Goal: Transaction & Acquisition: Book appointment/travel/reservation

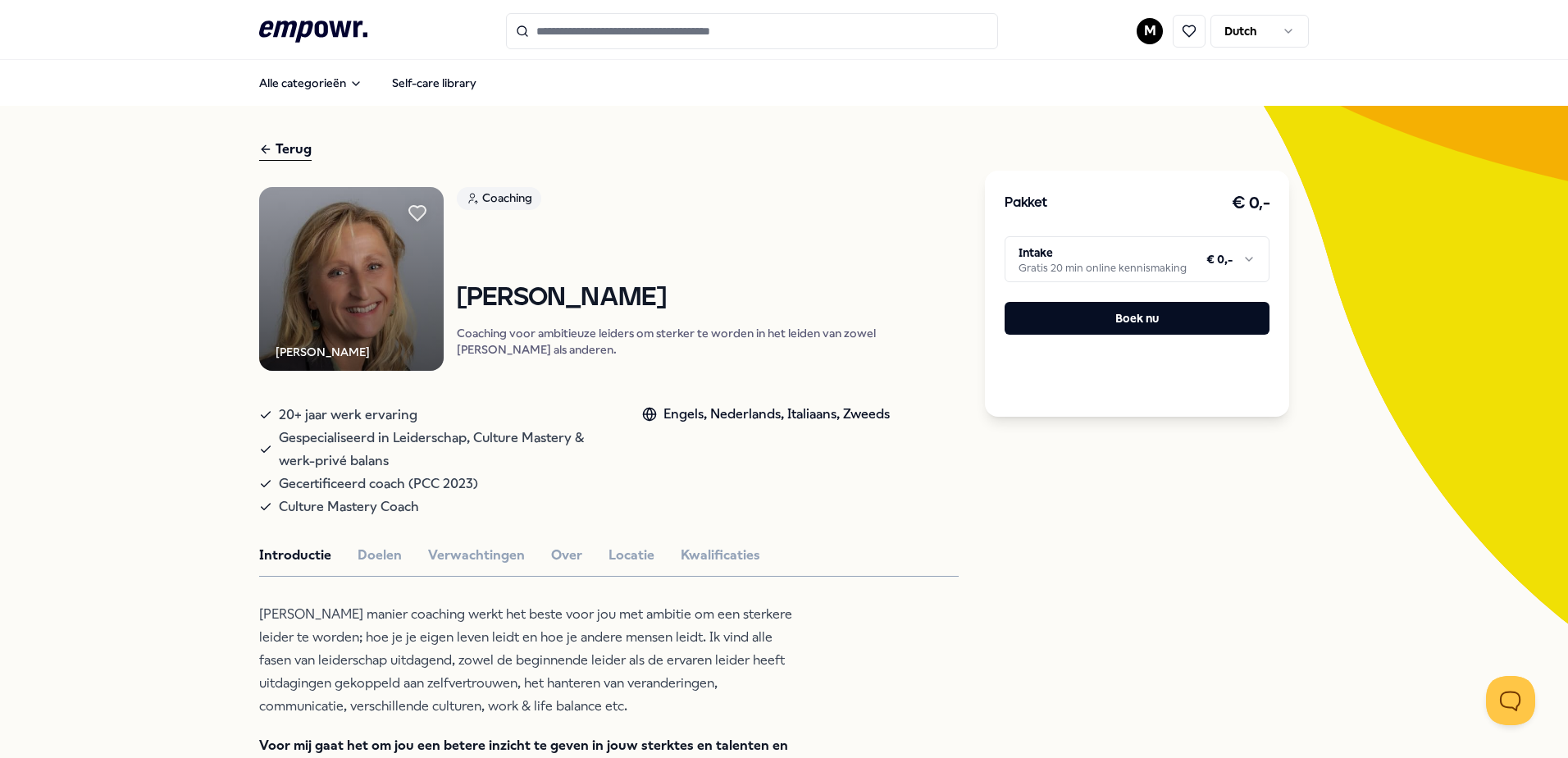
click at [1075, 259] on html ".empowr-logo_svg__cls-1{fill:#03032f} M Dutch Alle categorieën Self-care librar…" at bounding box center [784, 379] width 1568 height 758
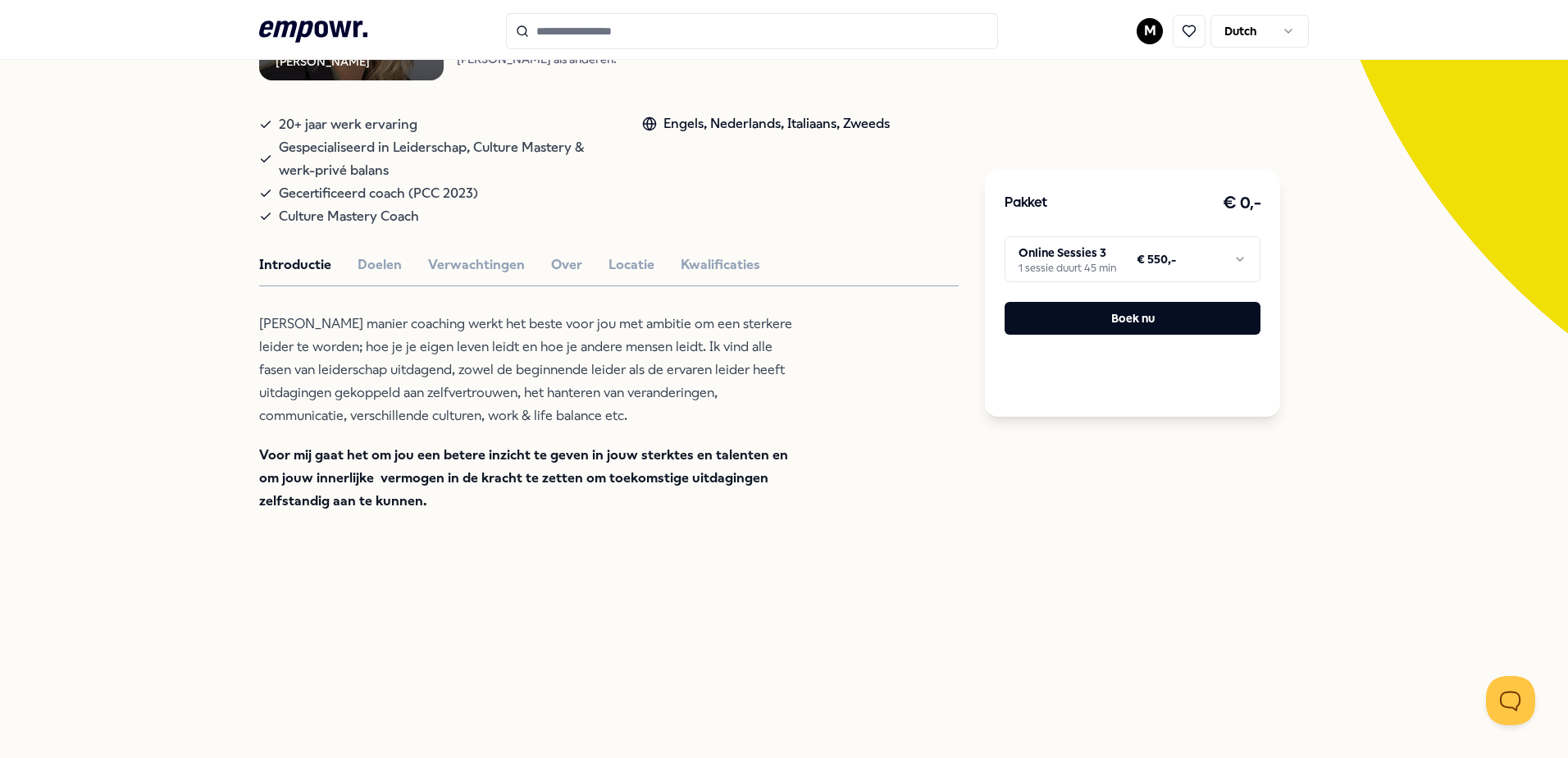
scroll to position [328, 0]
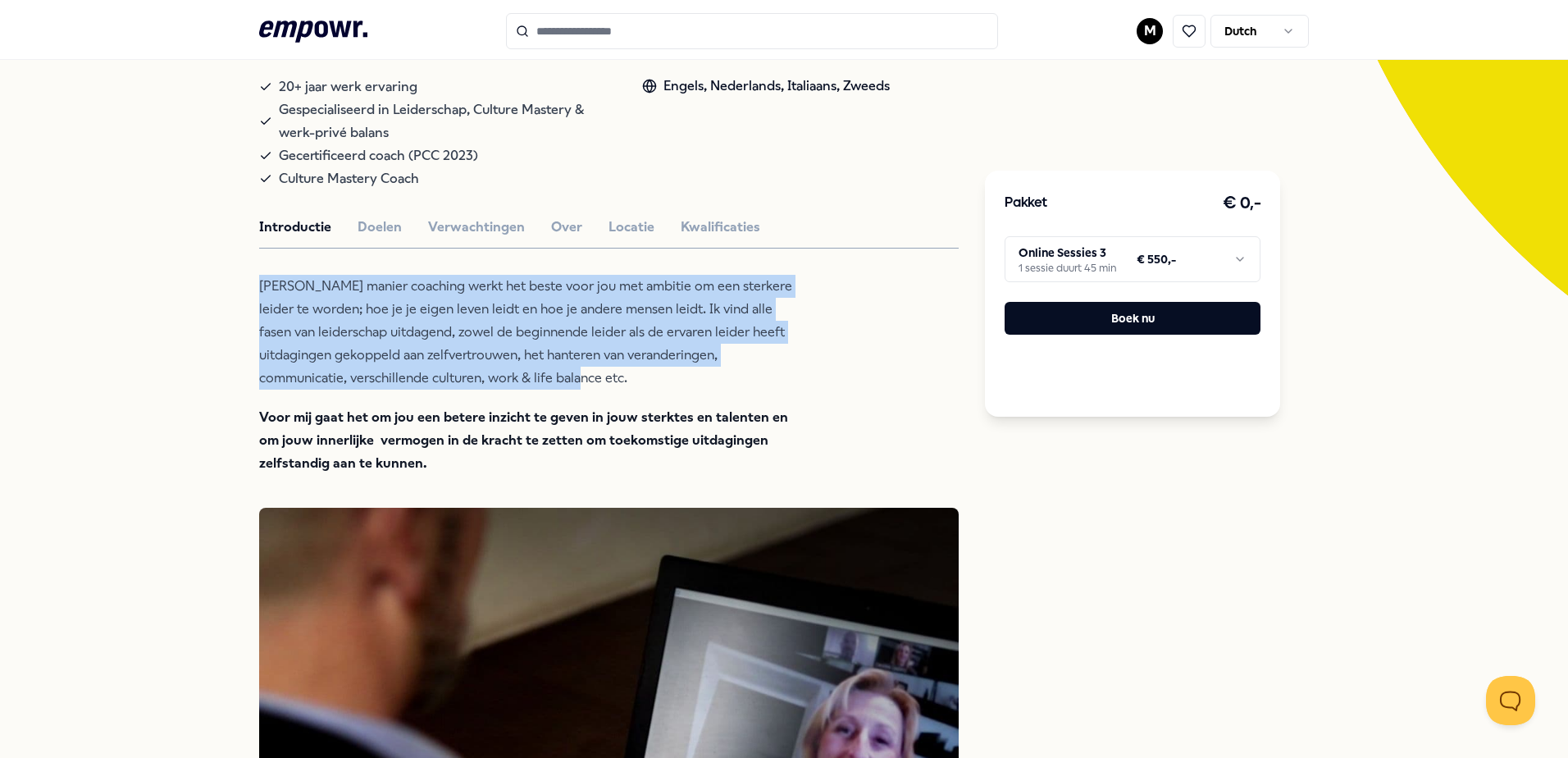
drag, startPoint x: 298, startPoint y: 305, endPoint x: 646, endPoint y: 396, distance: 359.7
click at [646, 389] on p "[PERSON_NAME] manier coaching werkt het beste voor jou met ambitie om een sterk…" at bounding box center [526, 332] width 533 height 114
click at [644, 389] on p "[PERSON_NAME] manier coaching werkt het beste voor jou met ambitie om een sterk…" at bounding box center [526, 332] width 533 height 114
drag, startPoint x: 639, startPoint y: 402, endPoint x: 257, endPoint y: 307, distance: 393.6
click at [259, 307] on p "[PERSON_NAME] manier coaching werkt het beste voor jou met ambitie om een sterk…" at bounding box center [526, 332] width 533 height 114
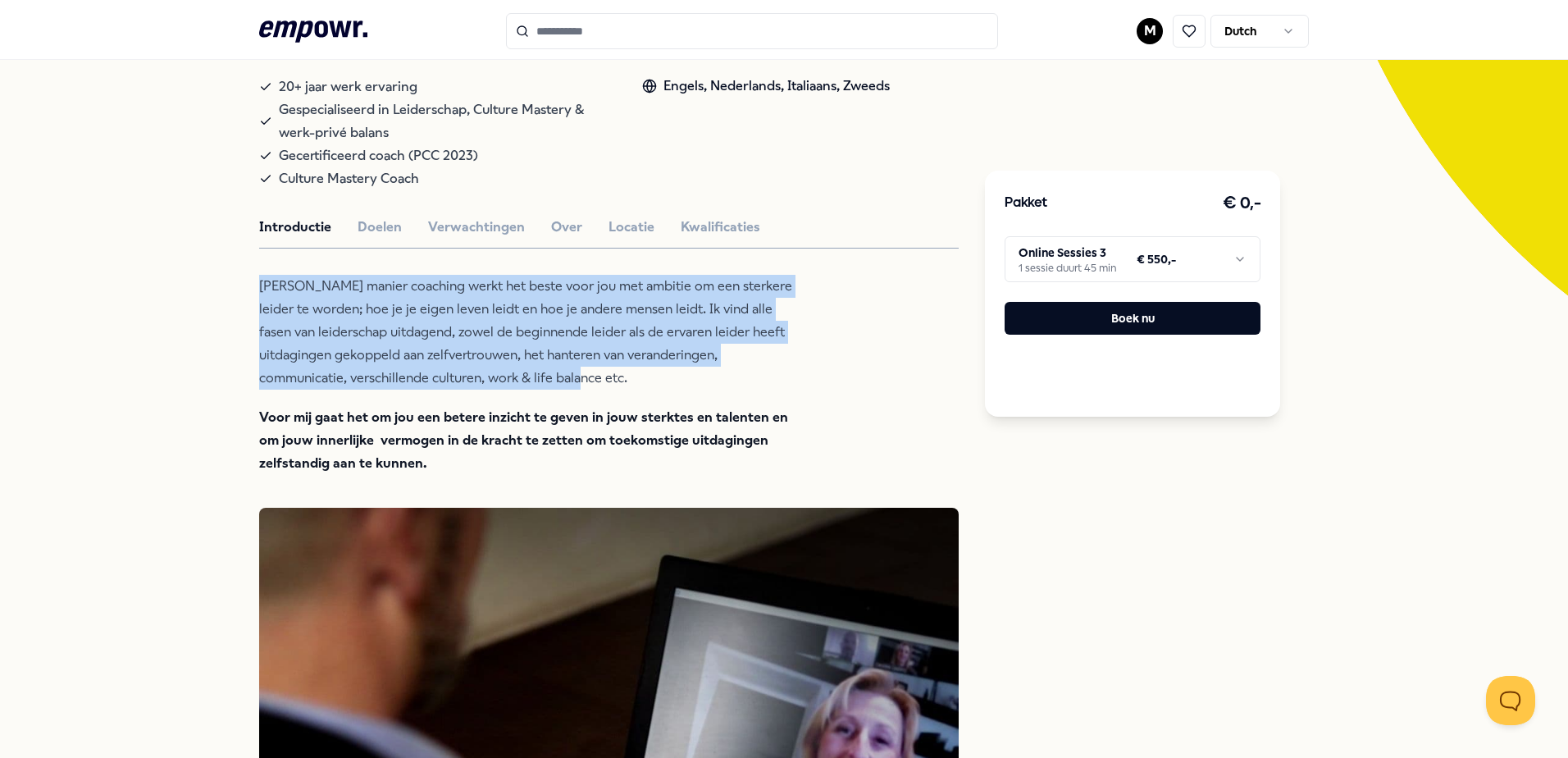
click at [259, 307] on p "[PERSON_NAME] manier coaching werkt het beste voor jou met ambitie om een sterk…" at bounding box center [526, 332] width 533 height 114
drag, startPoint x: 254, startPoint y: 302, endPoint x: 633, endPoint y: 404, distance: 392.5
click at [633, 389] on p "[PERSON_NAME] manier coaching werkt het beste voor jou met ambitie om een sterk…" at bounding box center [526, 332] width 533 height 114
click at [538, 303] on p "[PERSON_NAME] manier coaching werkt het beste voor jou met ambitie om een sterk…" at bounding box center [526, 332] width 533 height 114
click at [1093, 321] on button "Boek nu" at bounding box center [1133, 318] width 256 height 33
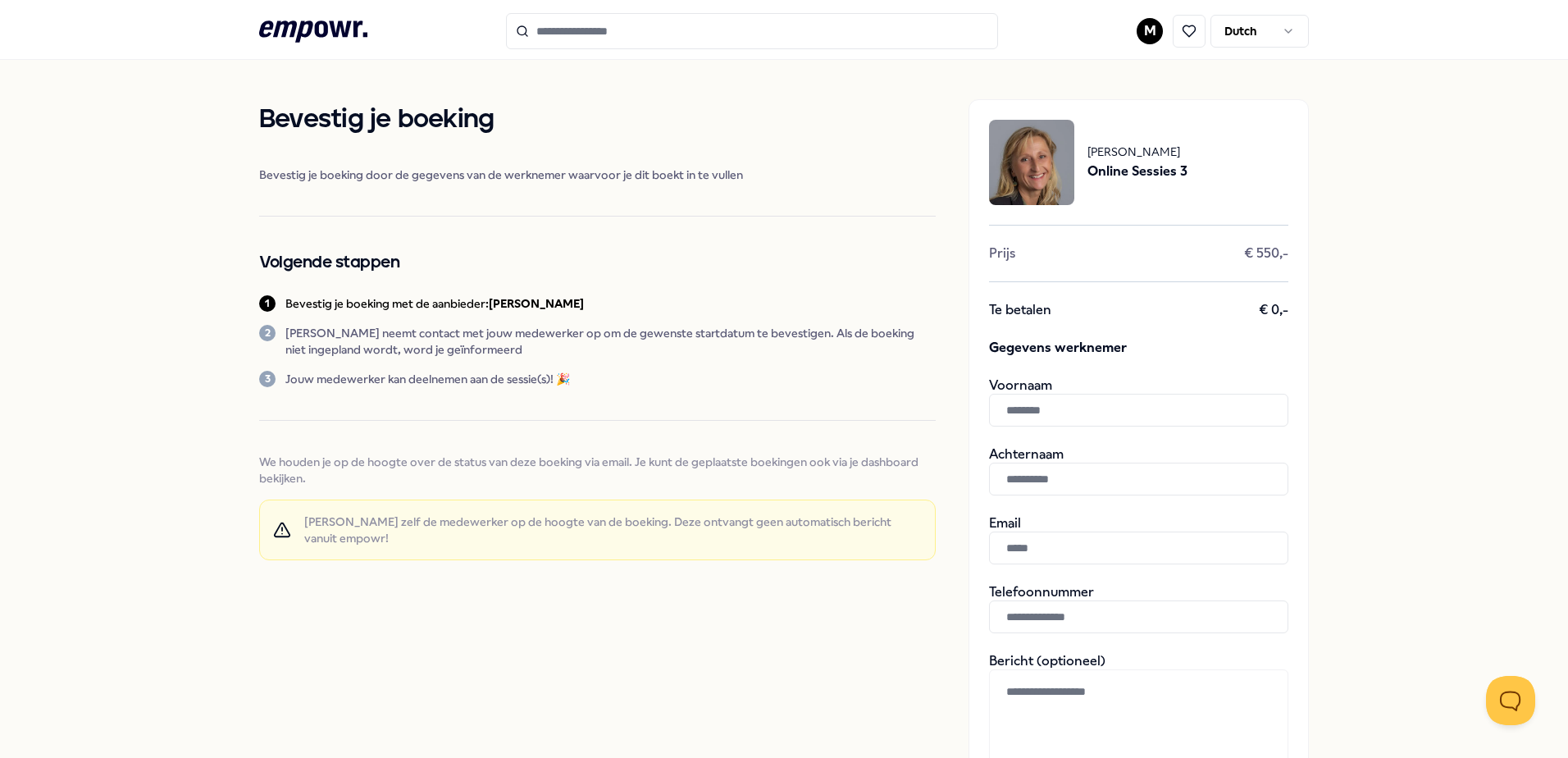
click at [1112, 412] on input "text" at bounding box center [1139, 410] width 299 height 33
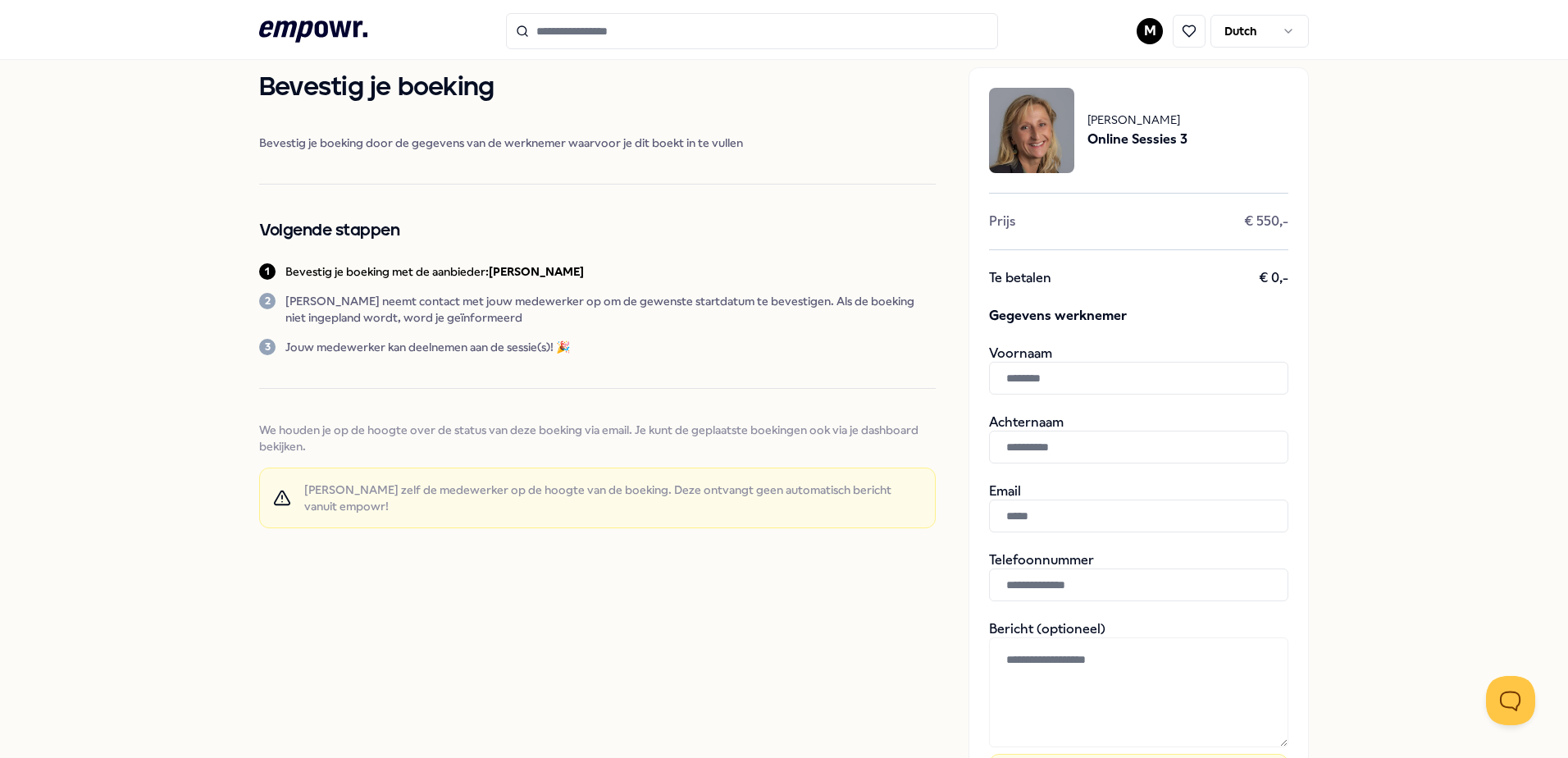
scroll to position [82, 0]
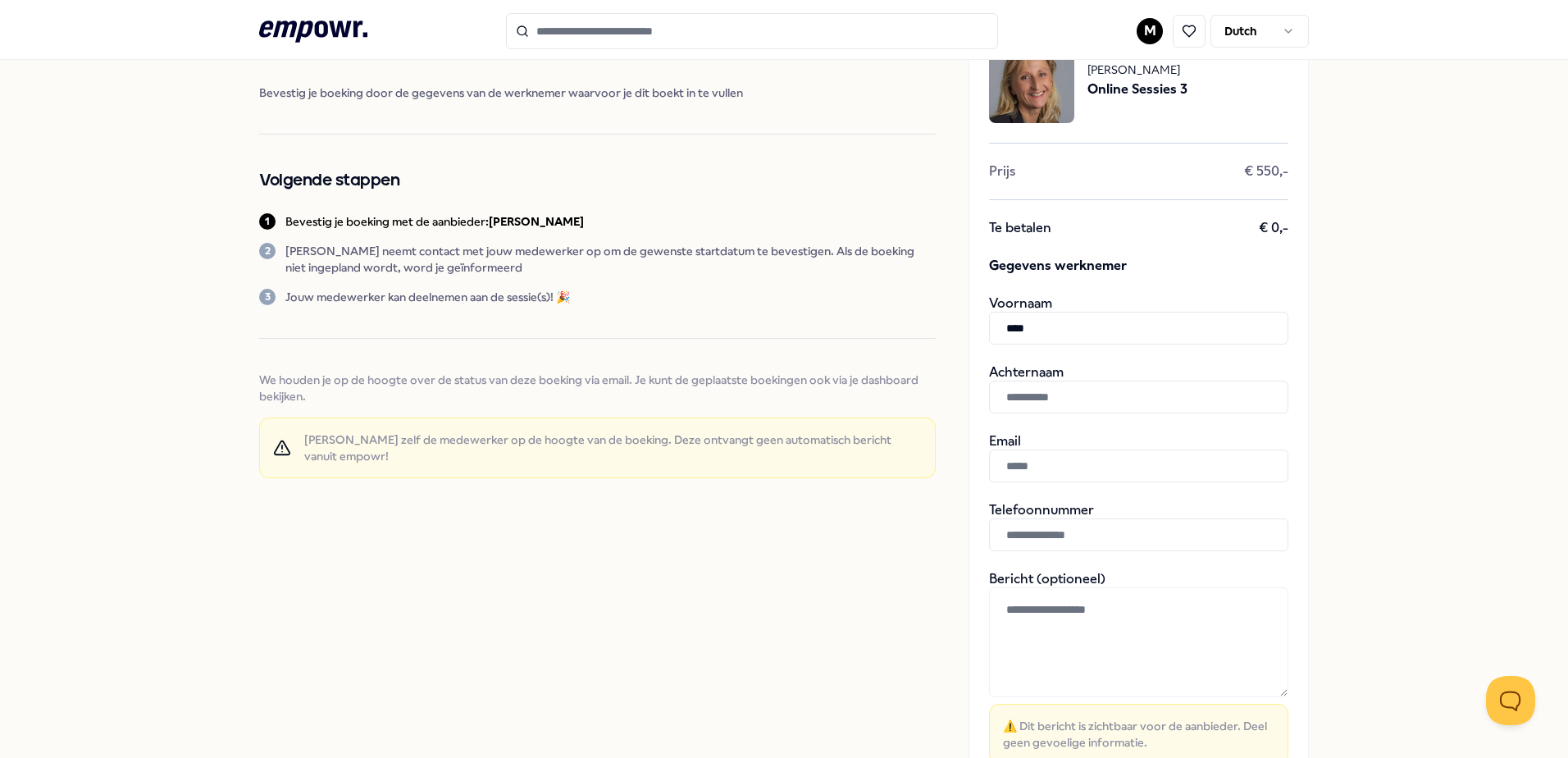
type input "***"
type input "******"
click at [1050, 463] on input "text" at bounding box center [1139, 466] width 299 height 33
type input "**********"
click at [1102, 534] on input "text" at bounding box center [1139, 535] width 299 height 33
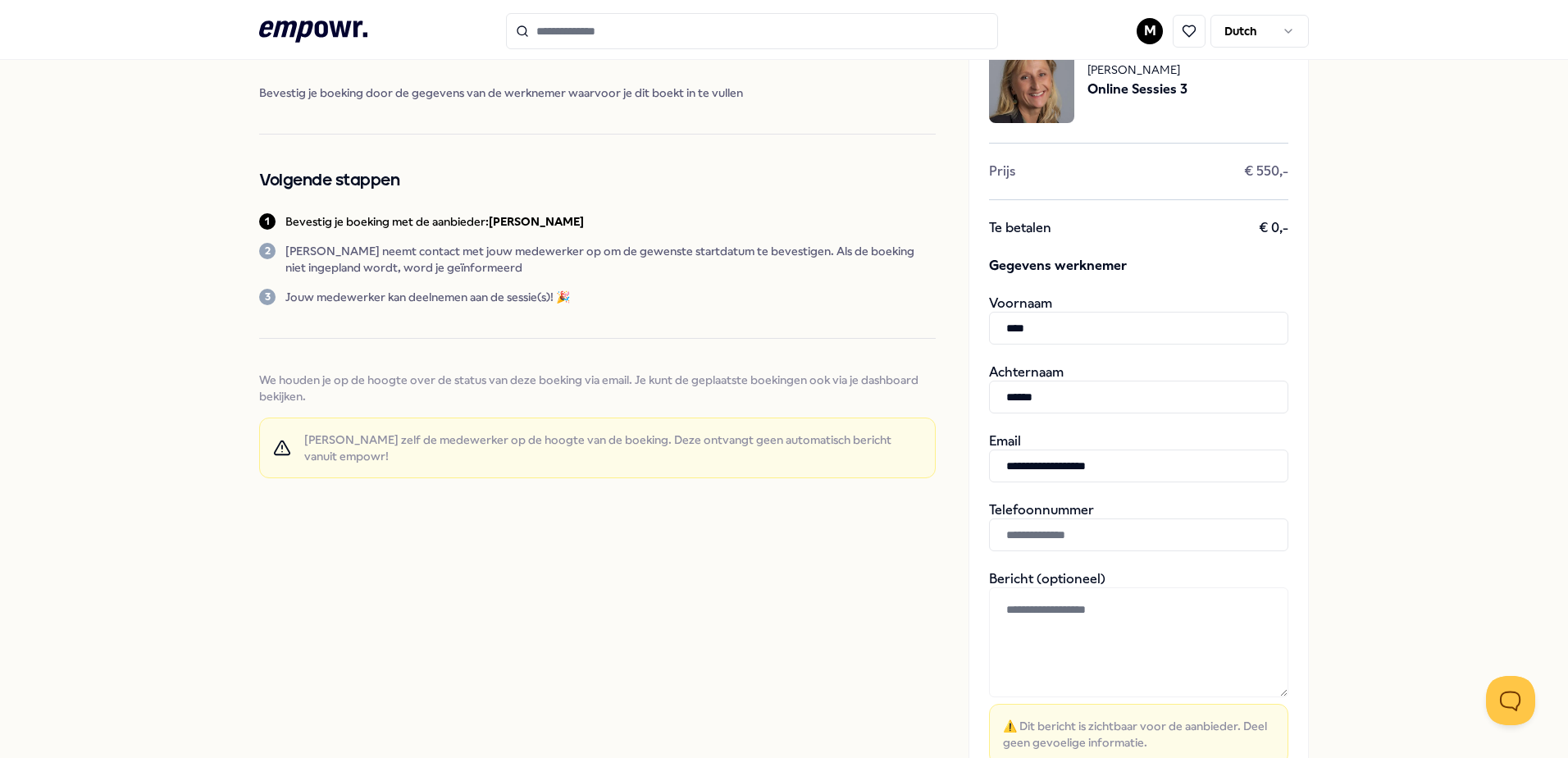
click at [1102, 534] on input "text" at bounding box center [1139, 535] width 299 height 33
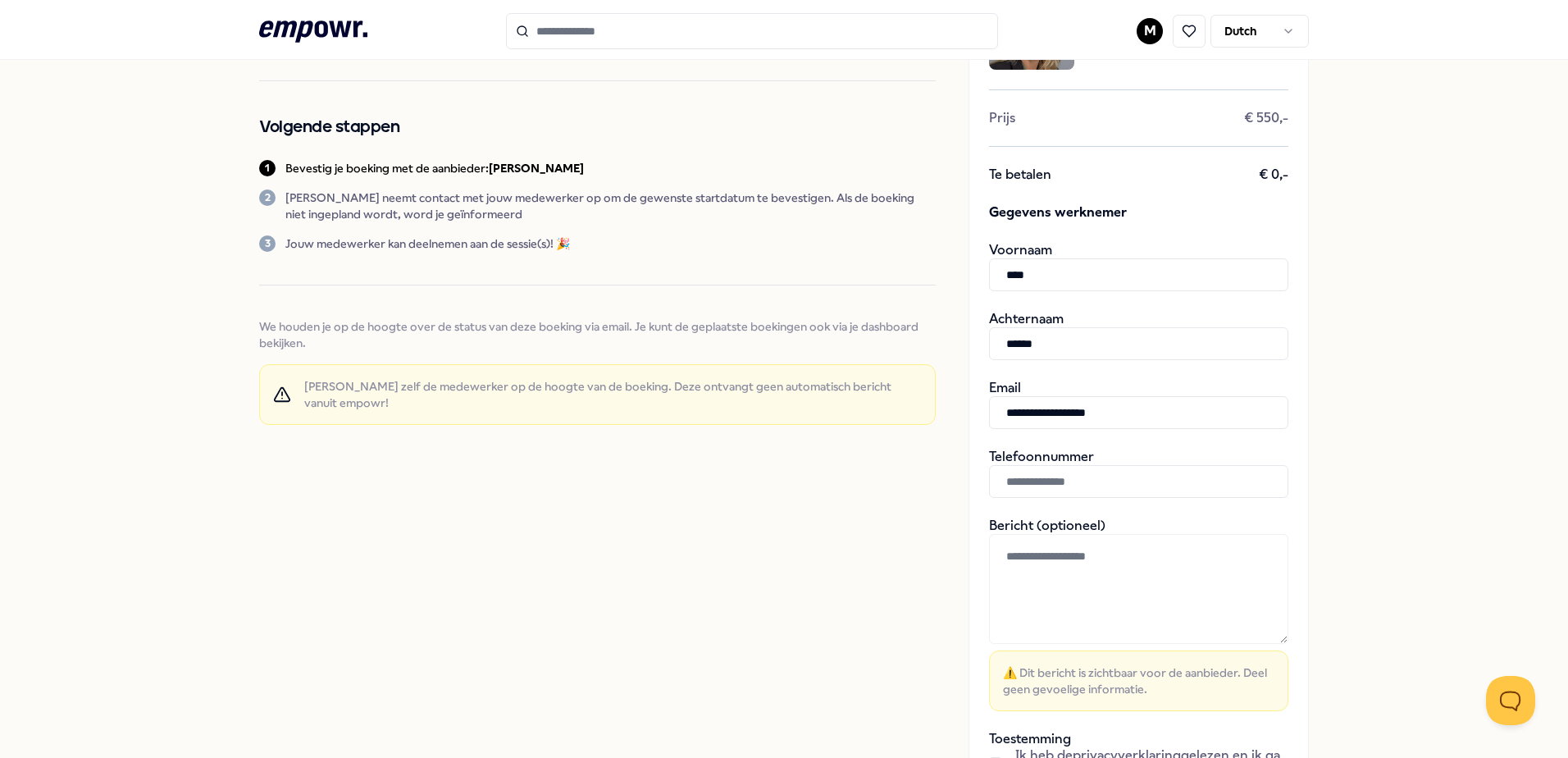
scroll to position [164, 0]
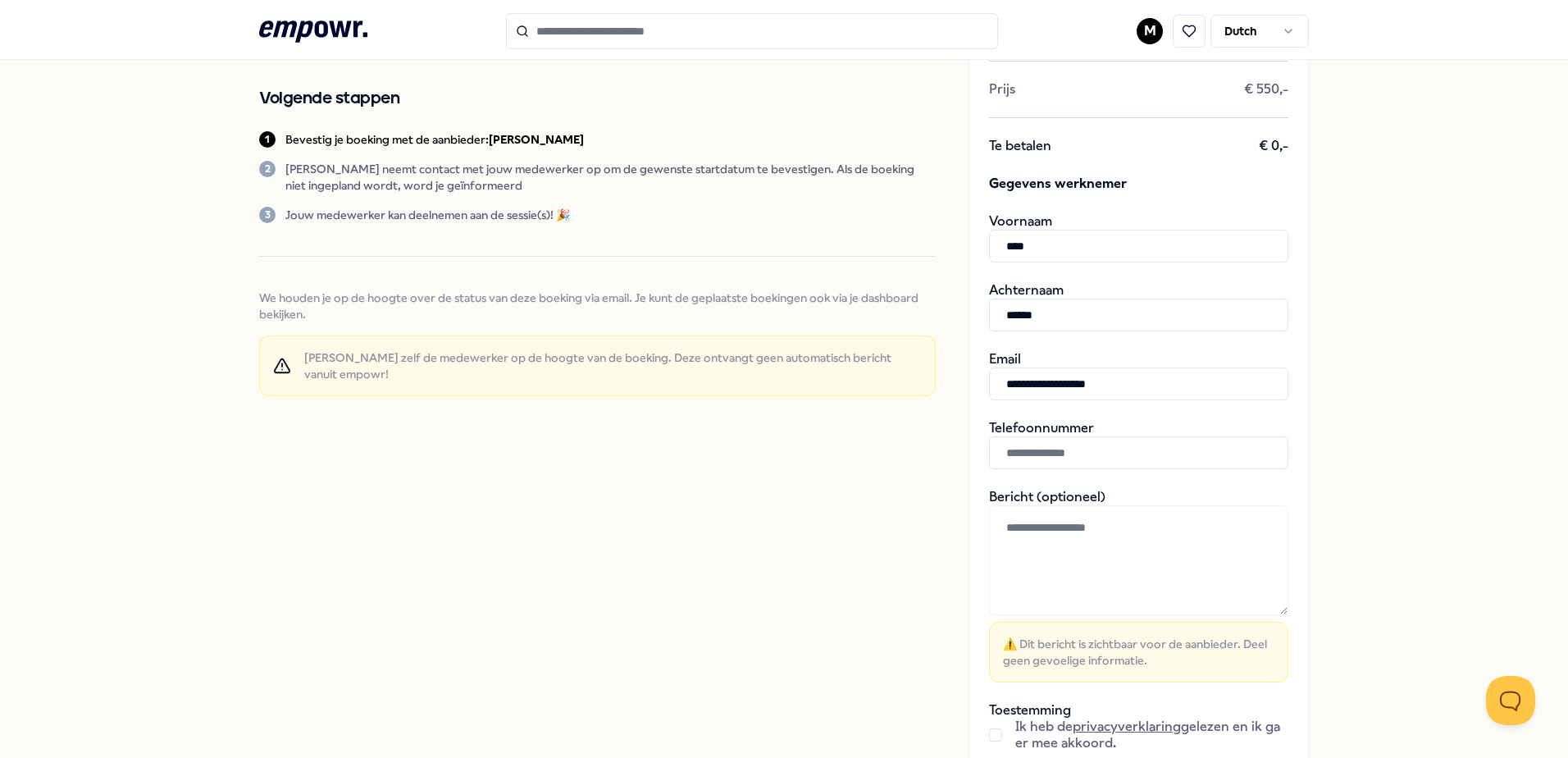
click at [1134, 518] on textarea at bounding box center [1139, 560] width 299 height 110
click at [1134, 447] on input "text" at bounding box center [1139, 453] width 299 height 33
click at [1102, 534] on textarea at bounding box center [1139, 560] width 299 height 110
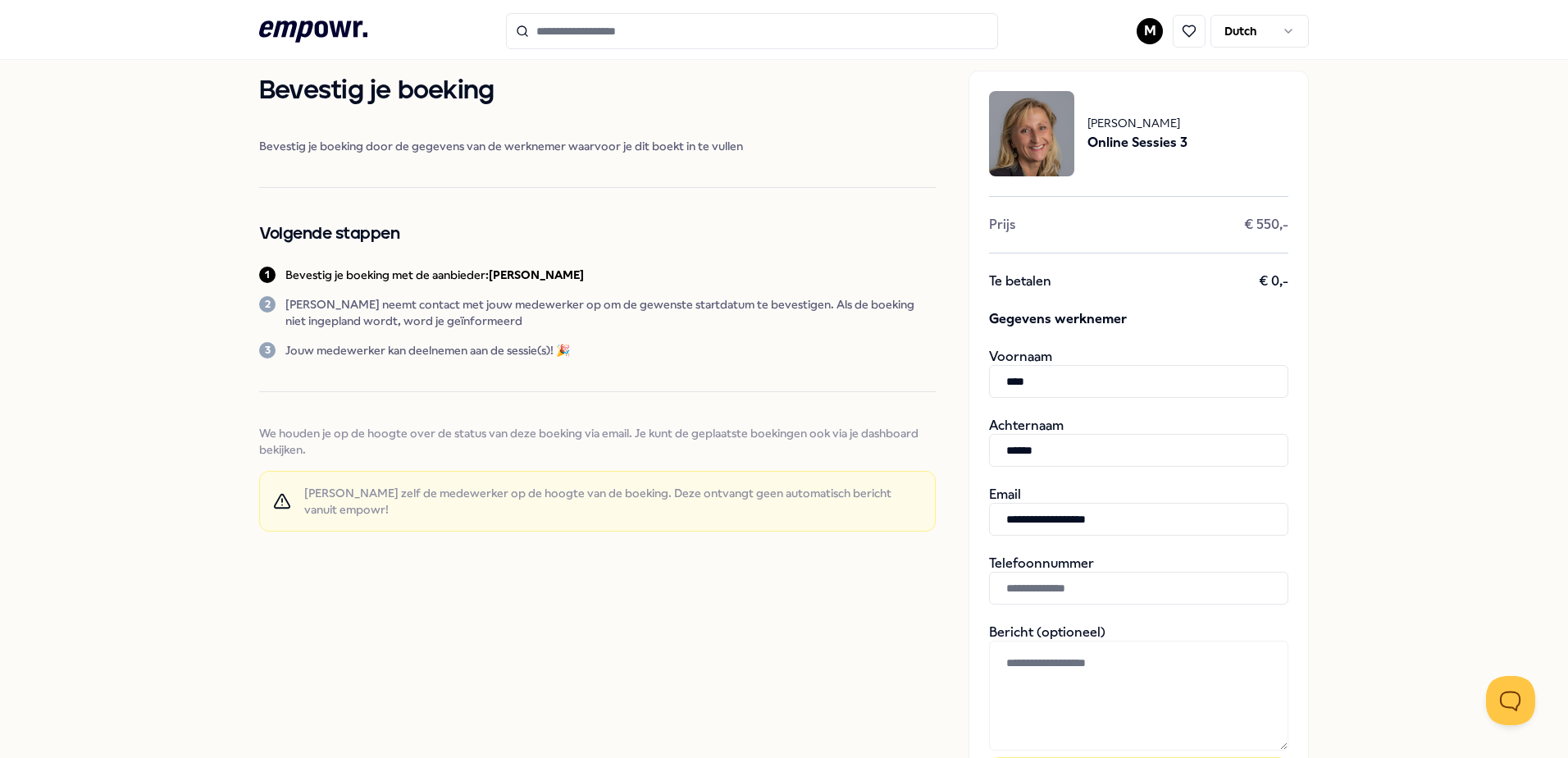
scroll to position [0, 0]
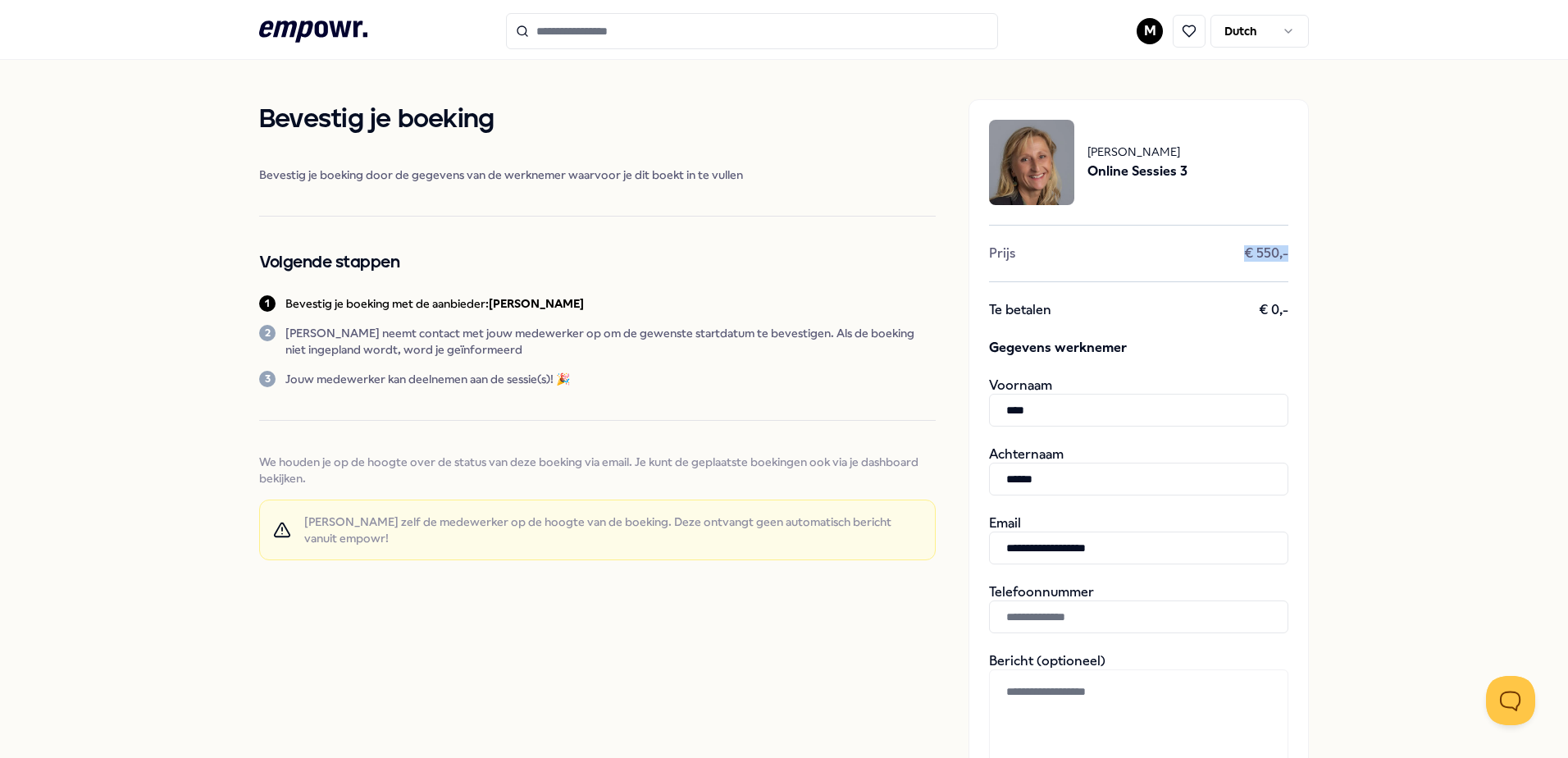
drag, startPoint x: 1234, startPoint y: 253, endPoint x: 1290, endPoint y: 263, distance: 56.9
click at [1290, 263] on div "**********" at bounding box center [1139, 543] width 341 height 889
drag, startPoint x: 1290, startPoint y: 263, endPoint x: 1281, endPoint y: 260, distance: 9.5
click at [1281, 260] on span "€ 550,-" at bounding box center [1266, 253] width 44 height 16
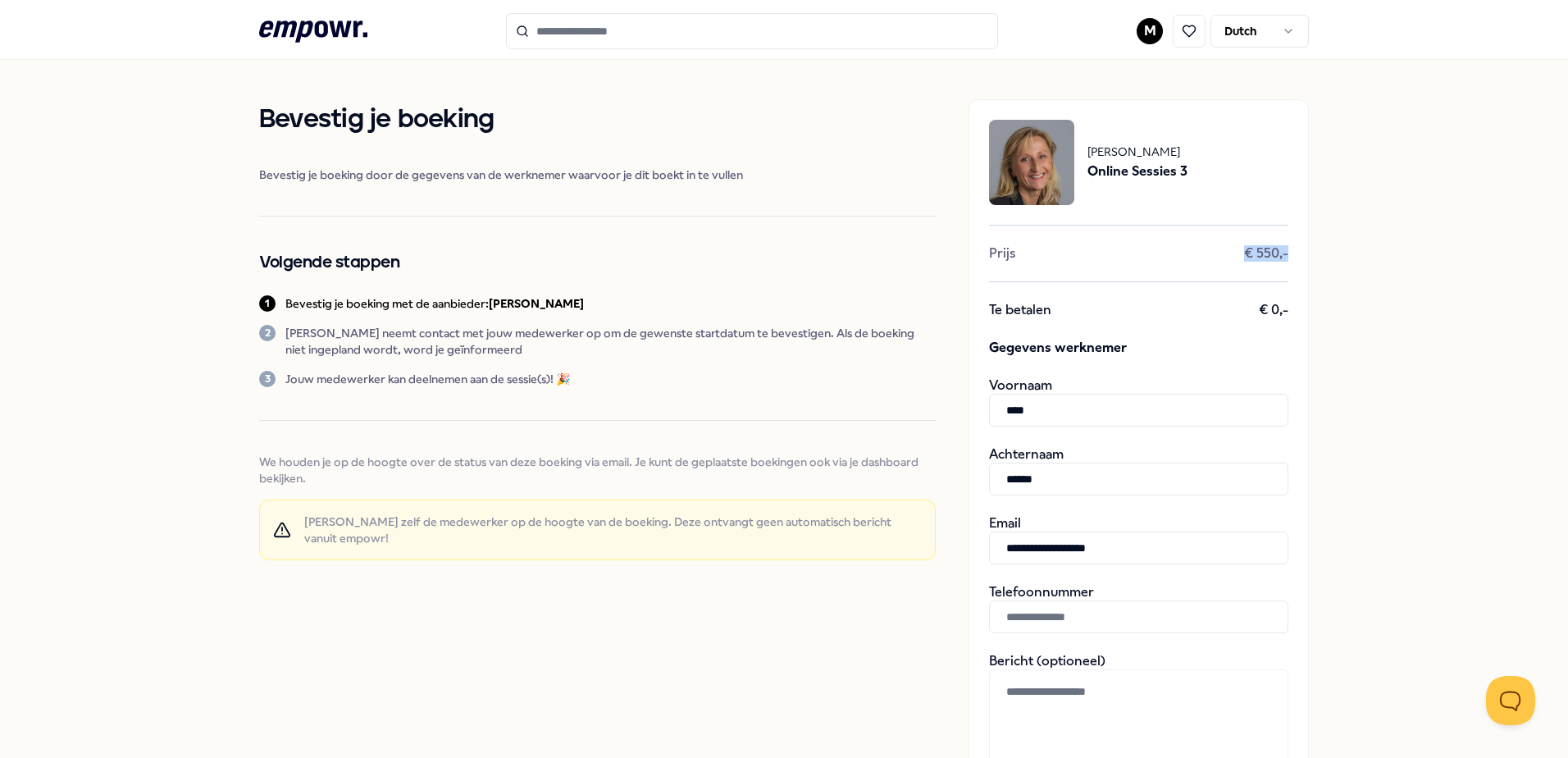
click at [1281, 260] on span "€ 550,-" at bounding box center [1266, 253] width 44 height 16
click at [1280, 260] on span "€ 550,-" at bounding box center [1266, 253] width 44 height 16
drag, startPoint x: 1280, startPoint y: 260, endPoint x: 1272, endPoint y: 255, distance: 9.4
click at [1272, 255] on span "€ 550,-" at bounding box center [1266, 253] width 44 height 16
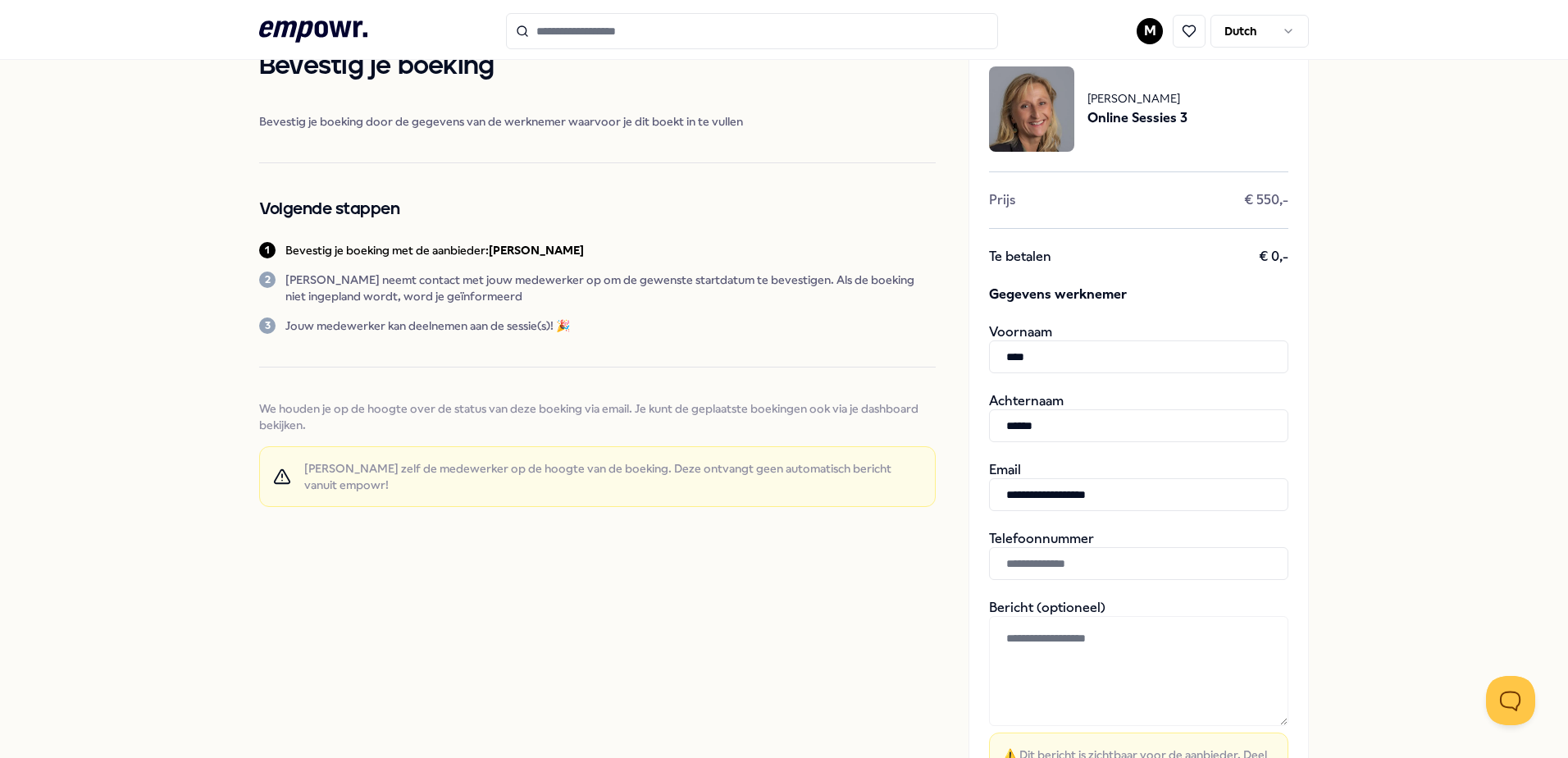
scroll to position [82, 0]
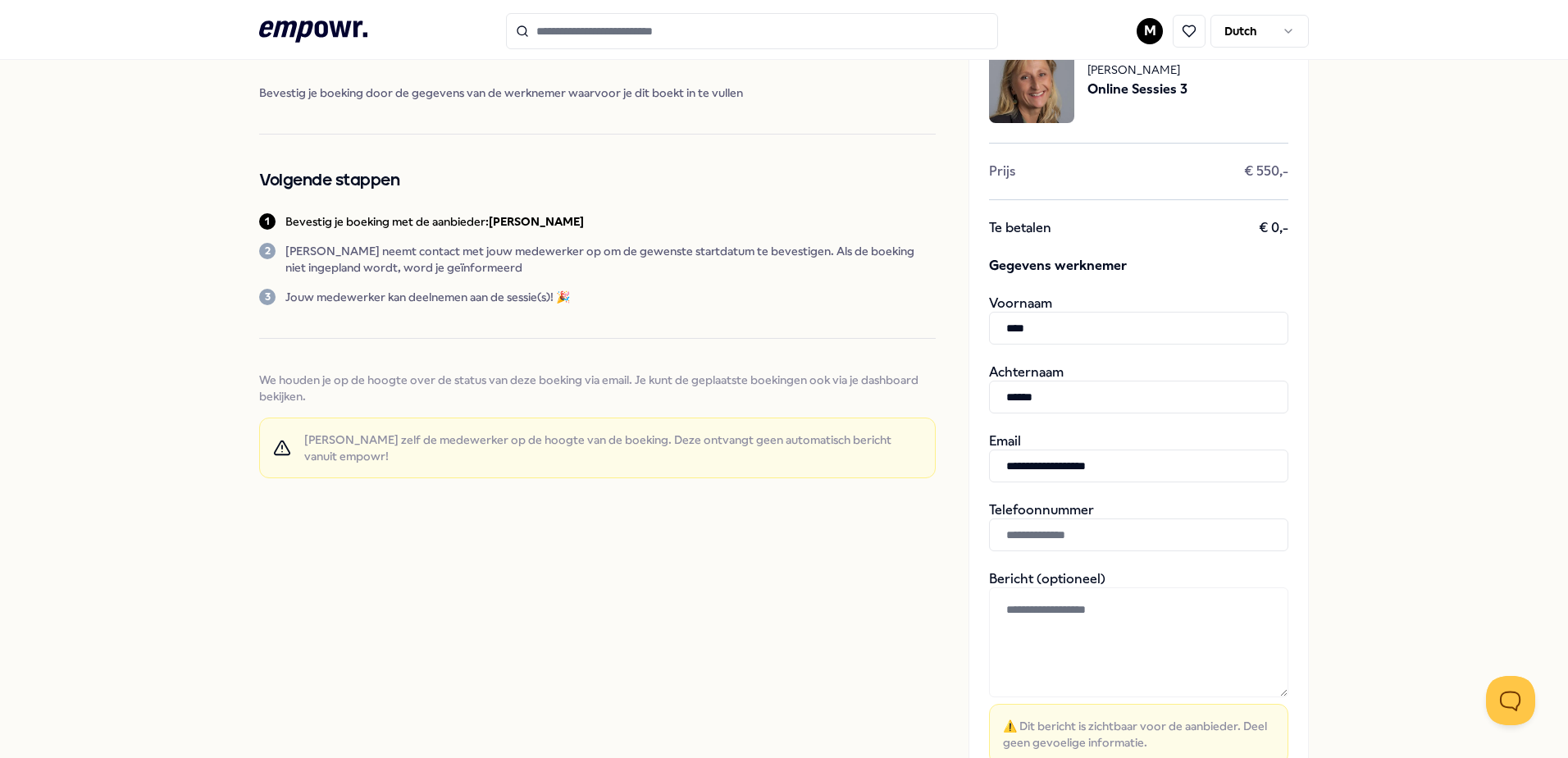
click at [1077, 631] on textarea at bounding box center [1139, 642] width 299 height 110
click at [1063, 533] on input "text" at bounding box center [1139, 535] width 299 height 33
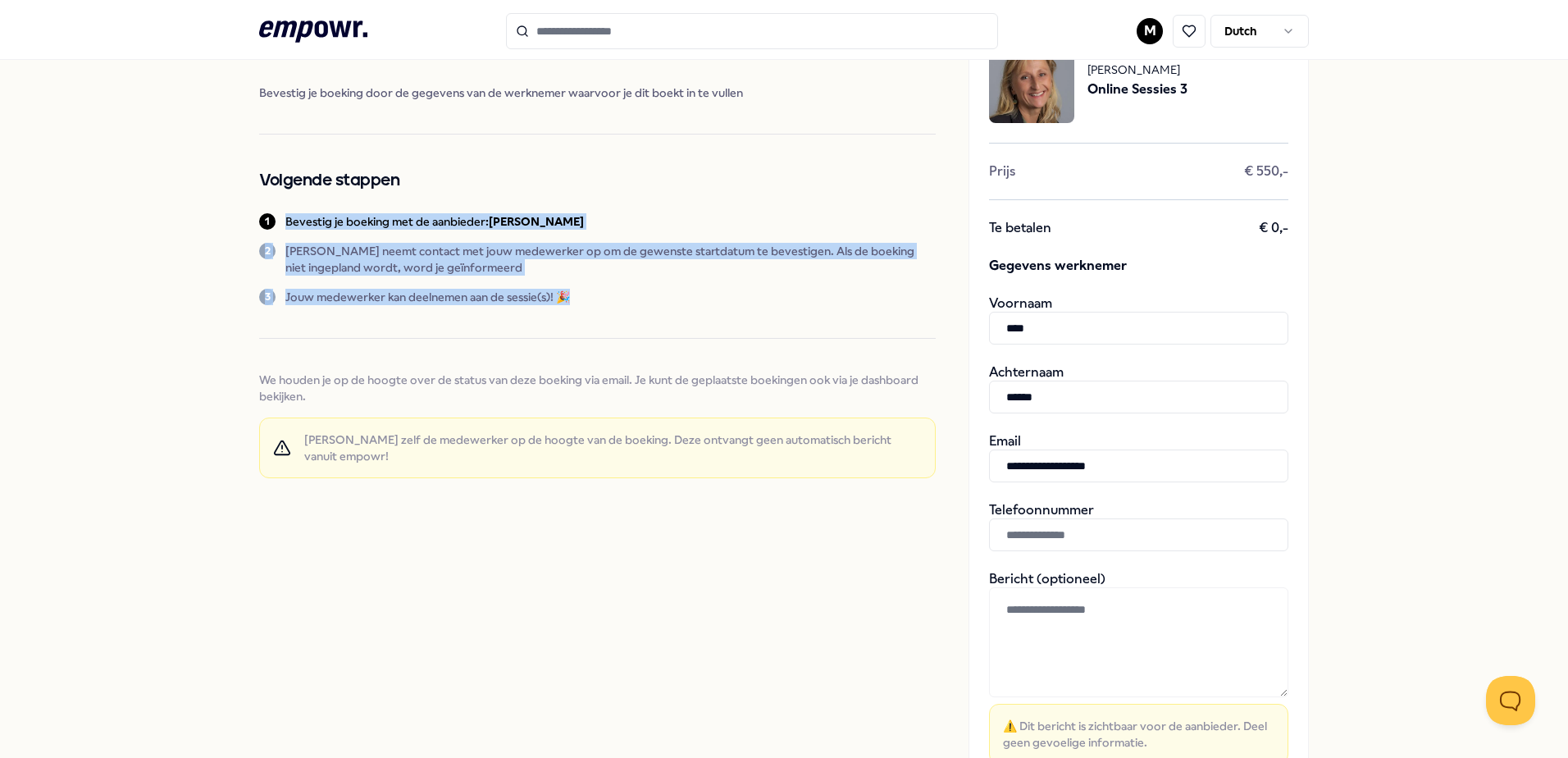
drag, startPoint x: 585, startPoint y: 290, endPoint x: 270, endPoint y: 213, distance: 324.3
click at [270, 213] on div "Bevestig je boeking Bevestig je boeking door de gegevens van de werknemer waarv…" at bounding box center [598, 258] width 676 height 480
drag, startPoint x: 270, startPoint y: 213, endPoint x: 394, endPoint y: 311, distance: 158.1
click at [394, 311] on div "Bevestig je boeking Bevestig je boeking door de gegevens van de werknemer waarv…" at bounding box center [598, 258] width 676 height 480
drag, startPoint x: 569, startPoint y: 295, endPoint x: 265, endPoint y: 232, distance: 310.5
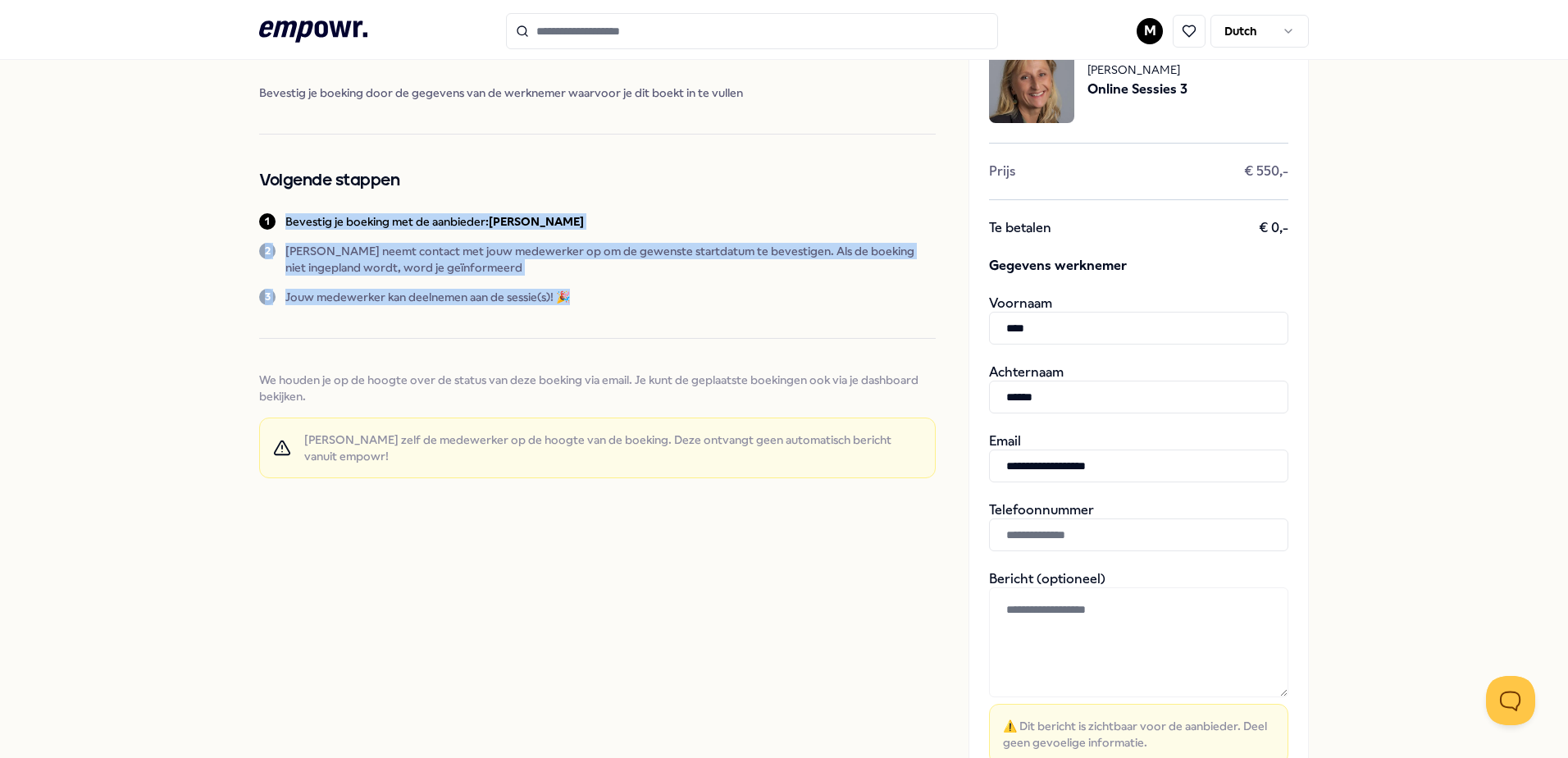
click at [265, 232] on div "Bevestig je boeking Bevestig je boeking door de gegevens van de werknemer waarv…" at bounding box center [598, 258] width 676 height 480
click at [458, 225] on p "Bevestig je boeking met de aanbieder: [PERSON_NAME]" at bounding box center [434, 221] width 298 height 16
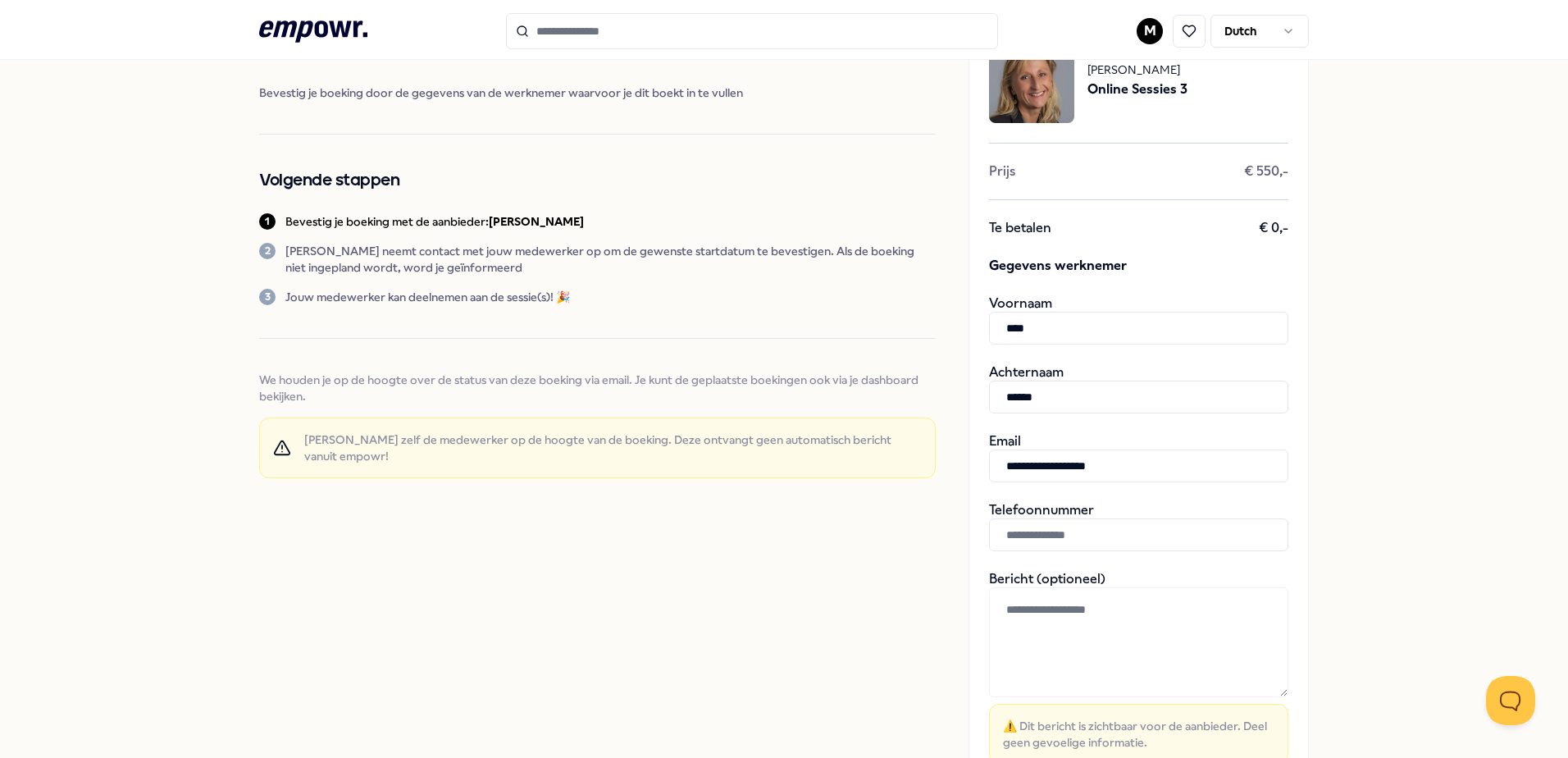
click at [1079, 534] on input "text" at bounding box center [1139, 535] width 299 height 33
type input "**********"
click at [1071, 656] on textarea at bounding box center [1139, 642] width 299 height 110
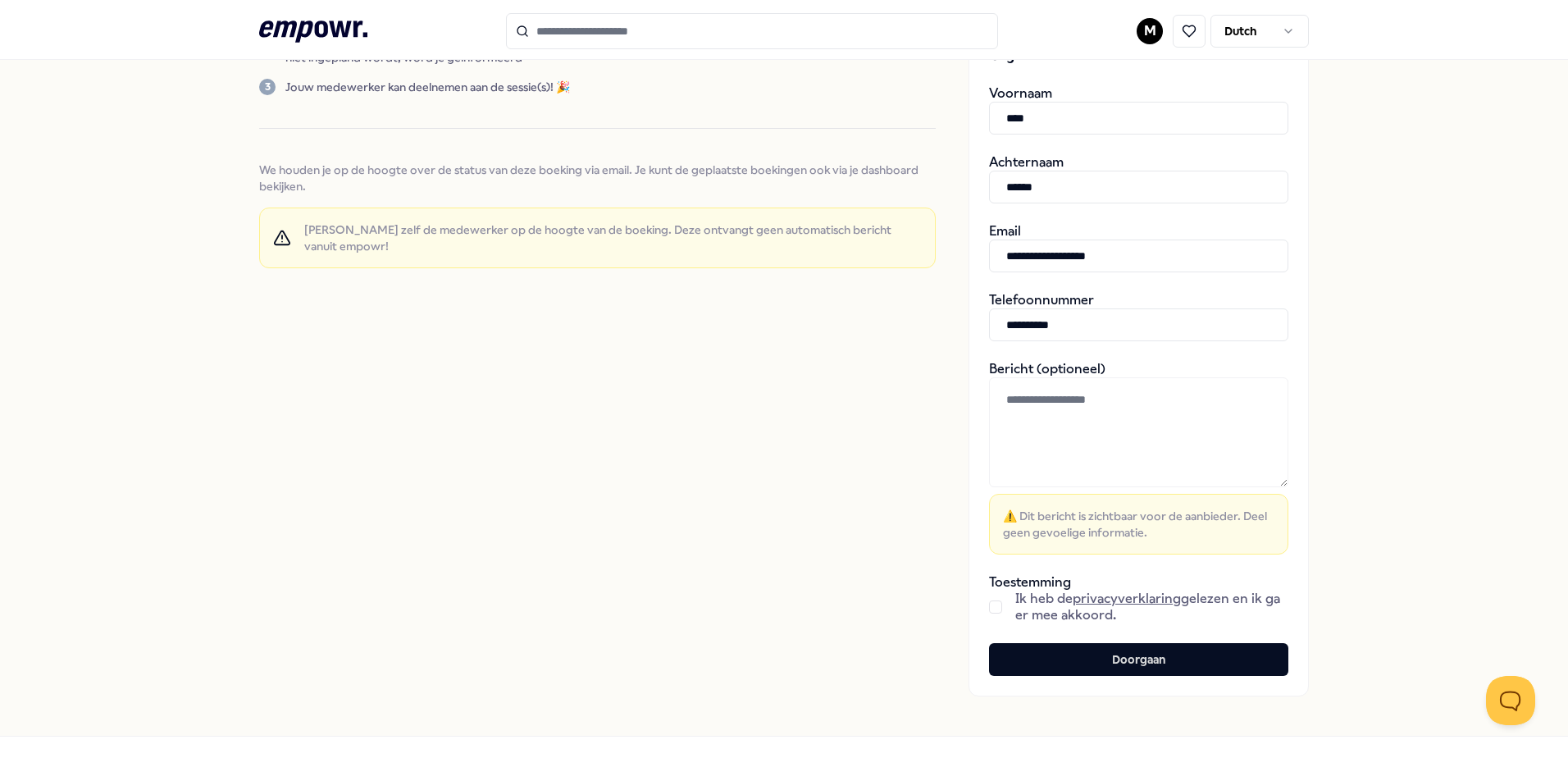
scroll to position [328, 0]
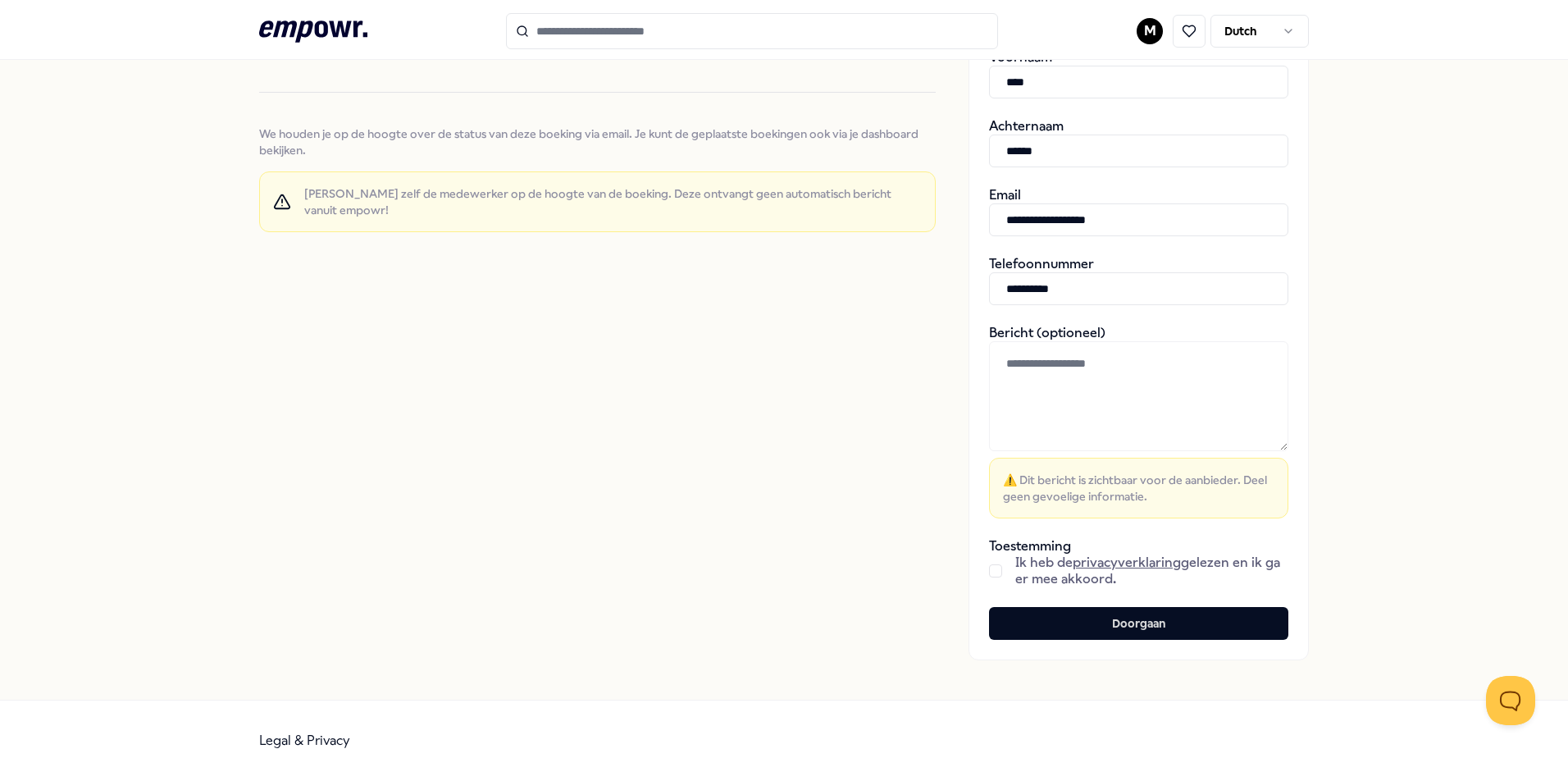
click at [991, 569] on button "button" at bounding box center [996, 571] width 13 height 13
click at [1120, 394] on textarea at bounding box center [1139, 395] width 299 height 110
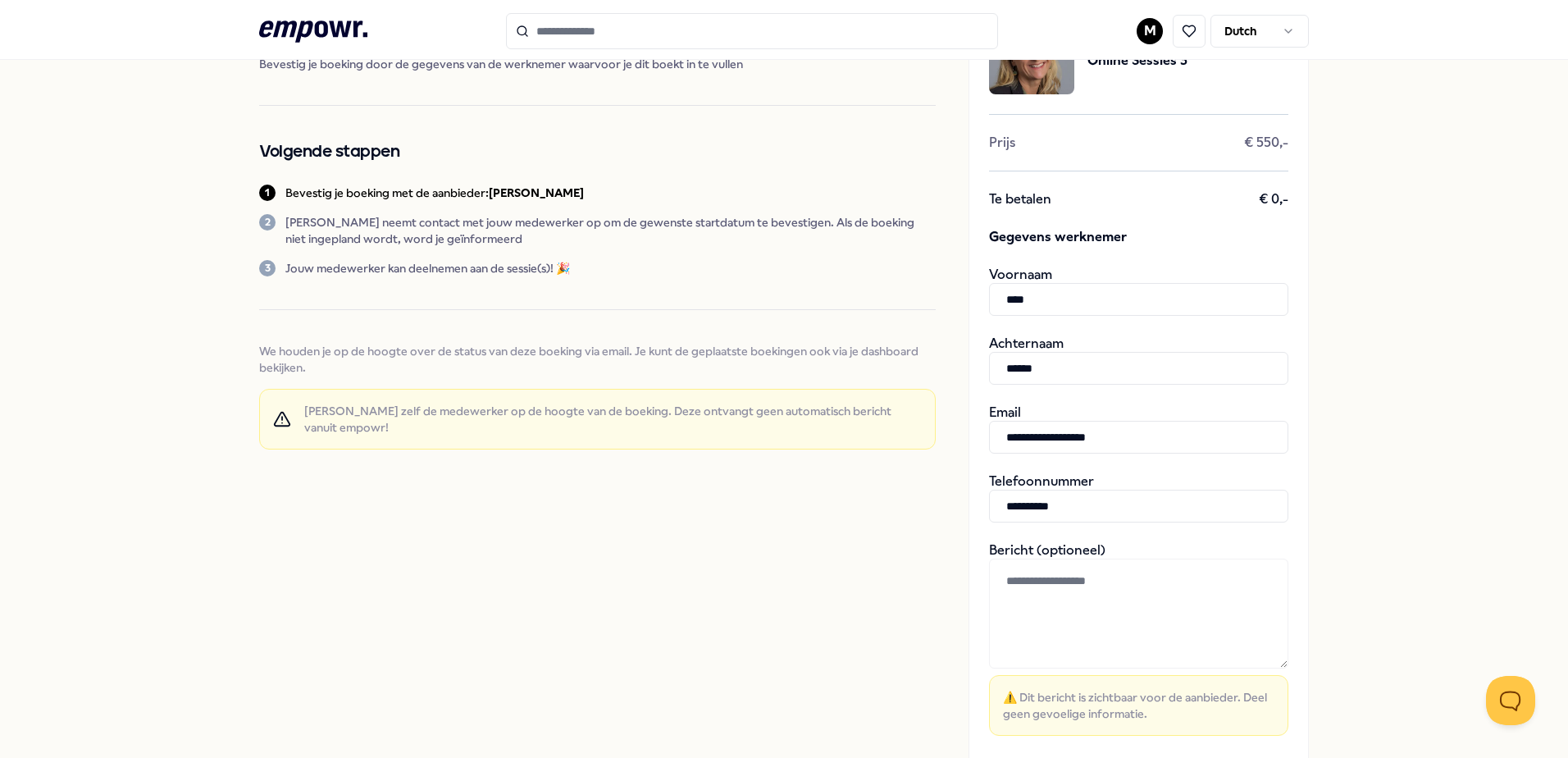
scroll to position [82, 0]
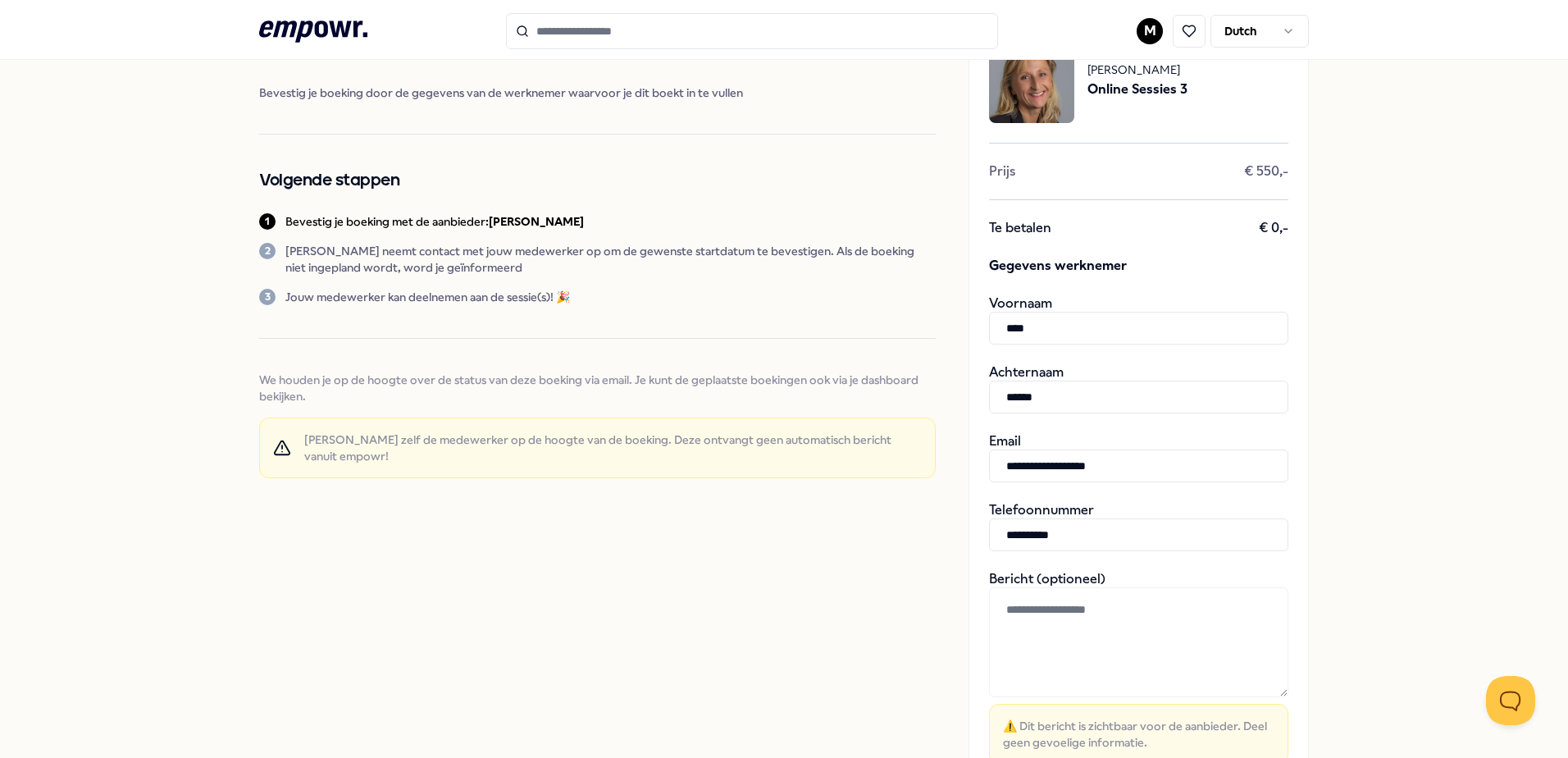
click at [1059, 615] on textarea at bounding box center [1139, 642] width 299 height 110
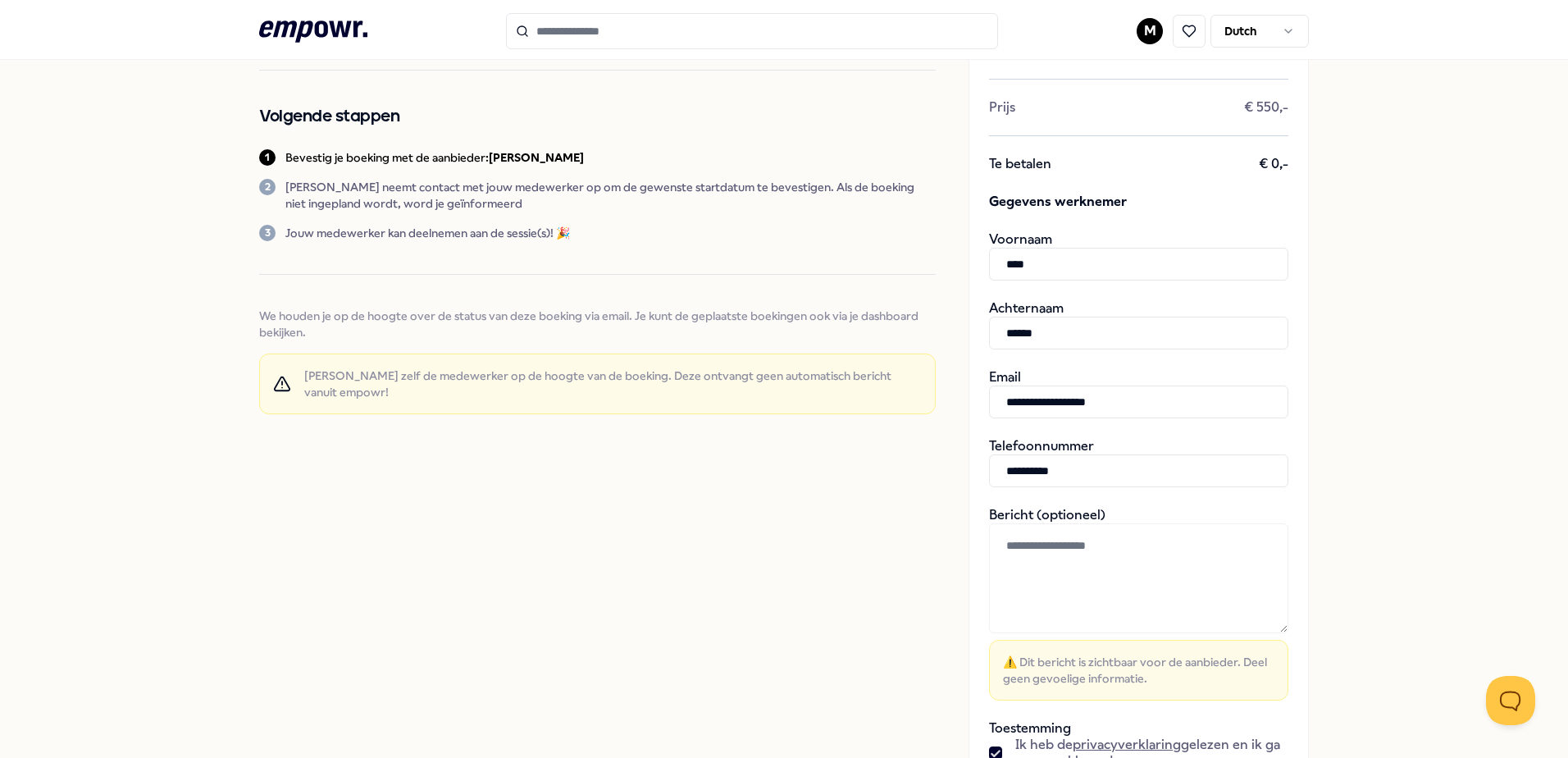
scroll to position [164, 0]
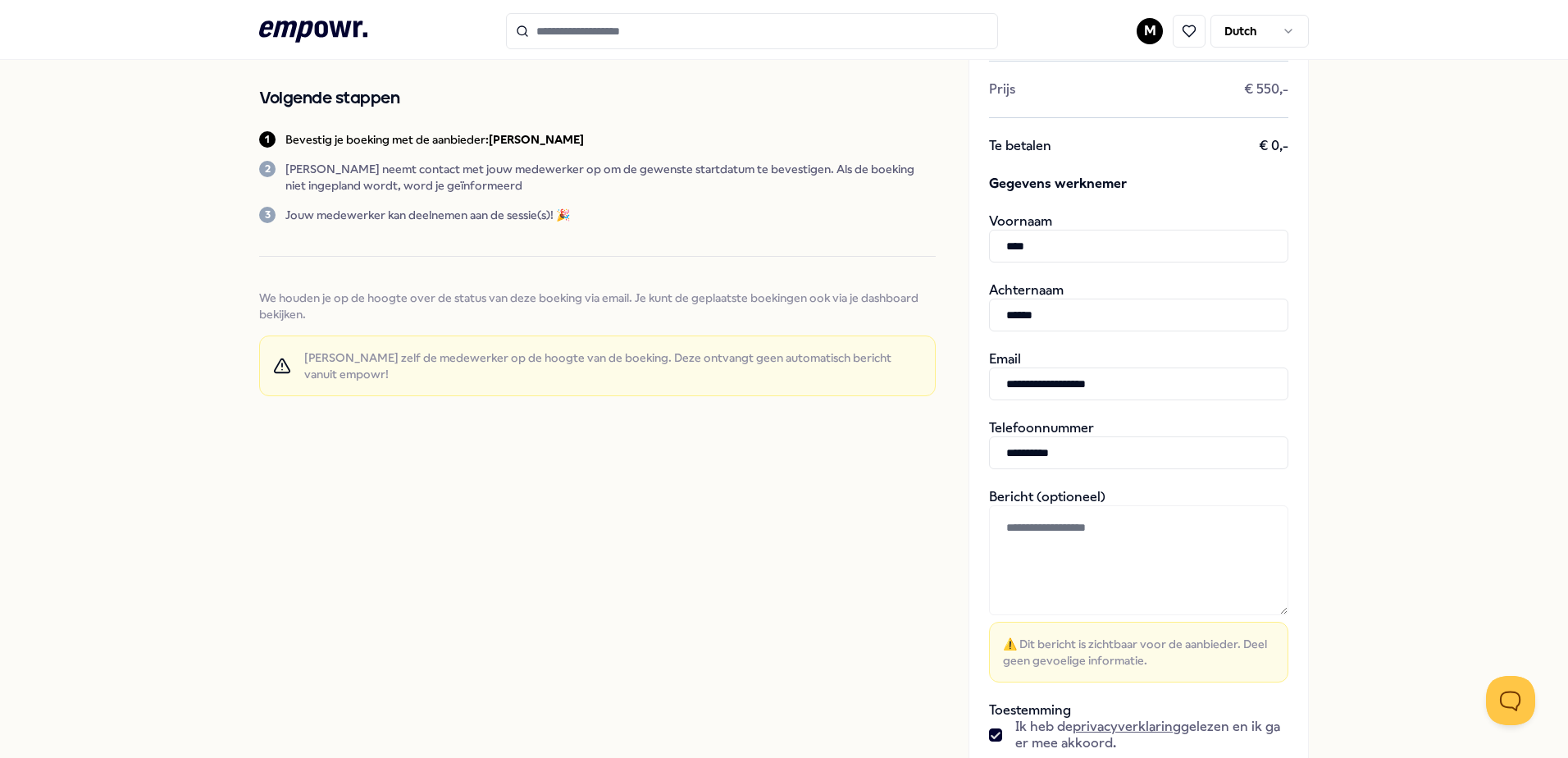
click at [1128, 544] on textarea at bounding box center [1139, 560] width 299 height 110
click at [1202, 539] on textarea at bounding box center [1139, 560] width 299 height 110
click at [1166, 538] on textarea at bounding box center [1139, 560] width 299 height 110
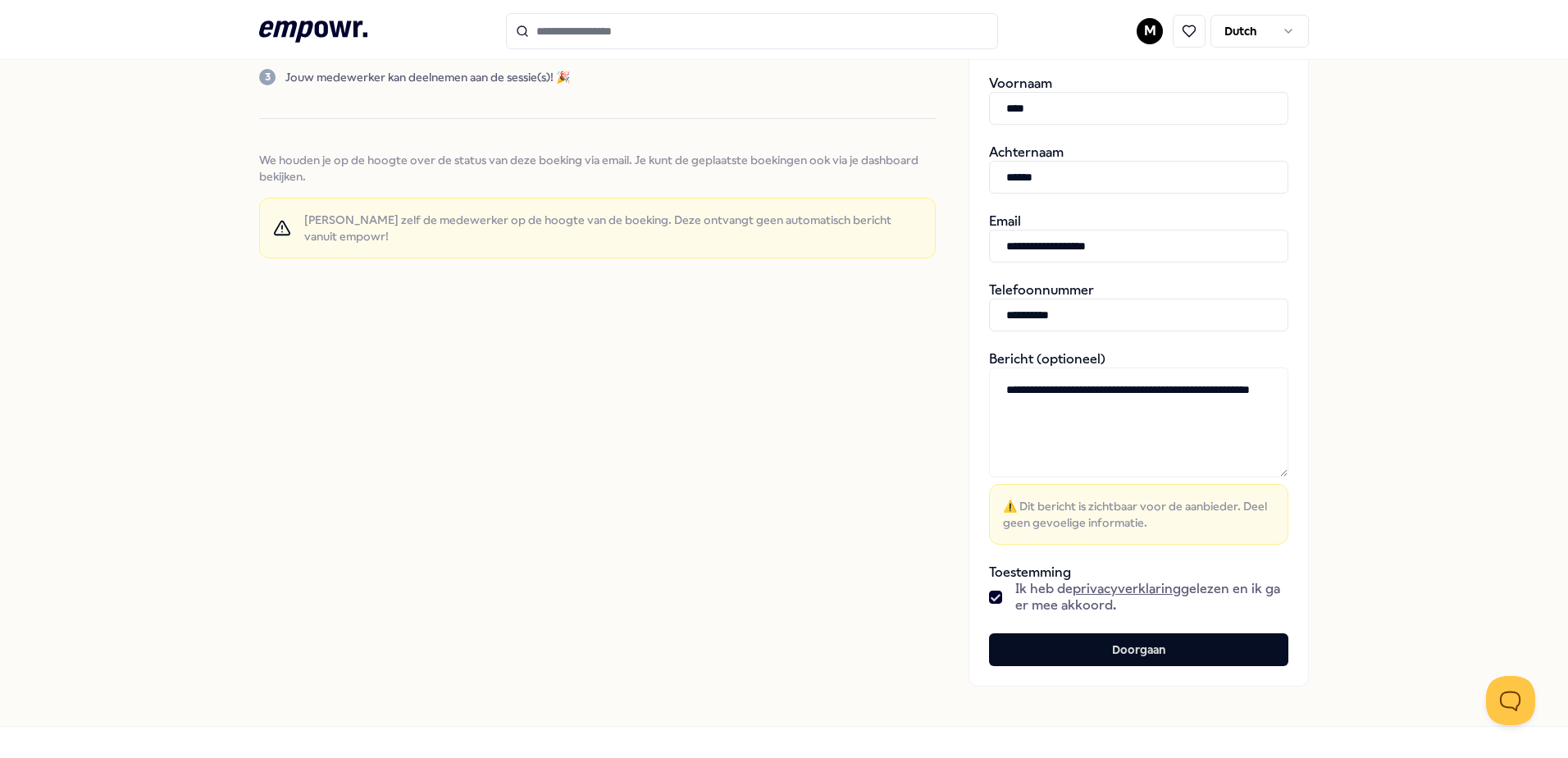
scroll to position [187, 0]
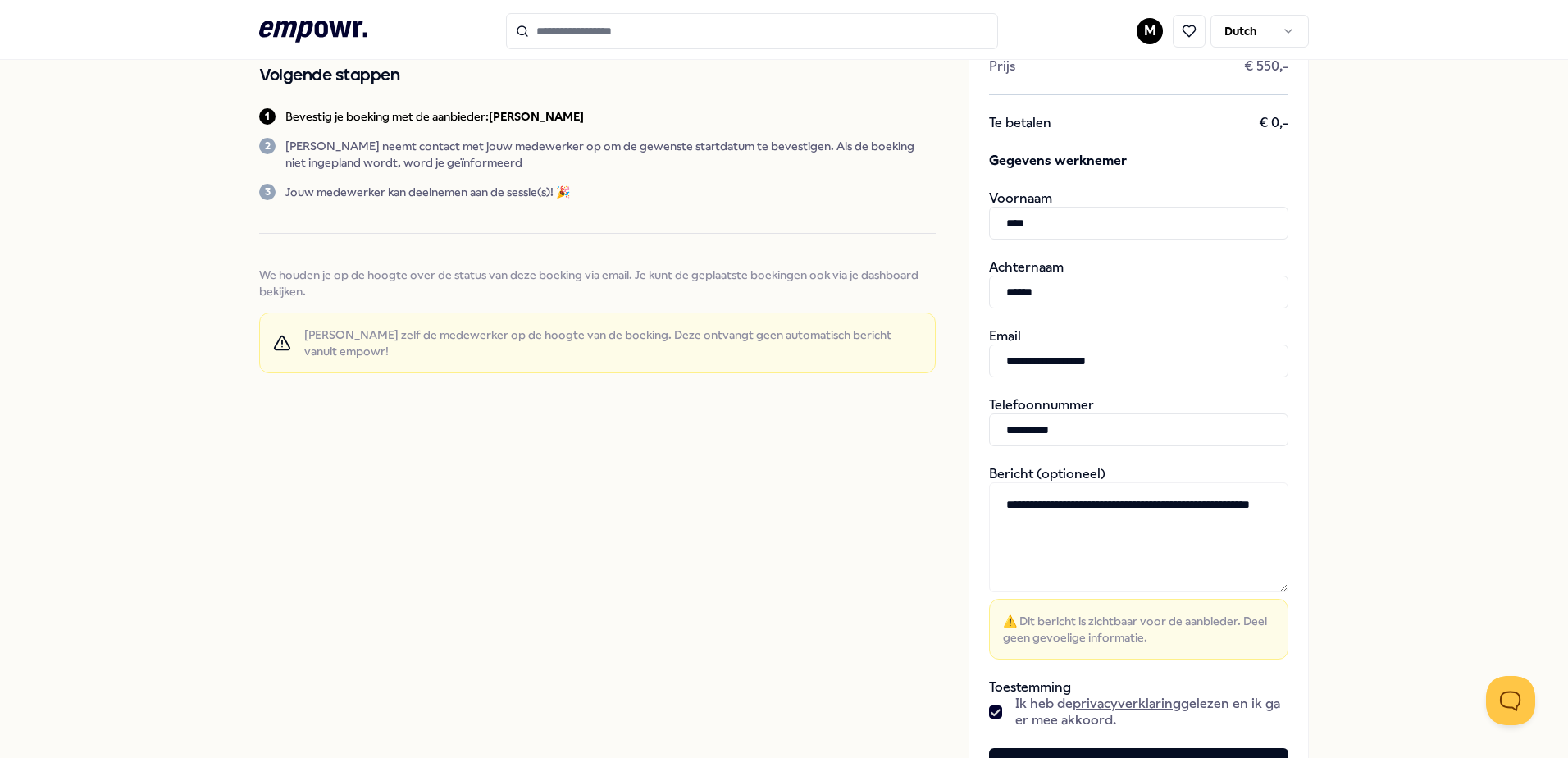
click at [1195, 522] on textarea "**********" at bounding box center [1139, 537] width 299 height 110
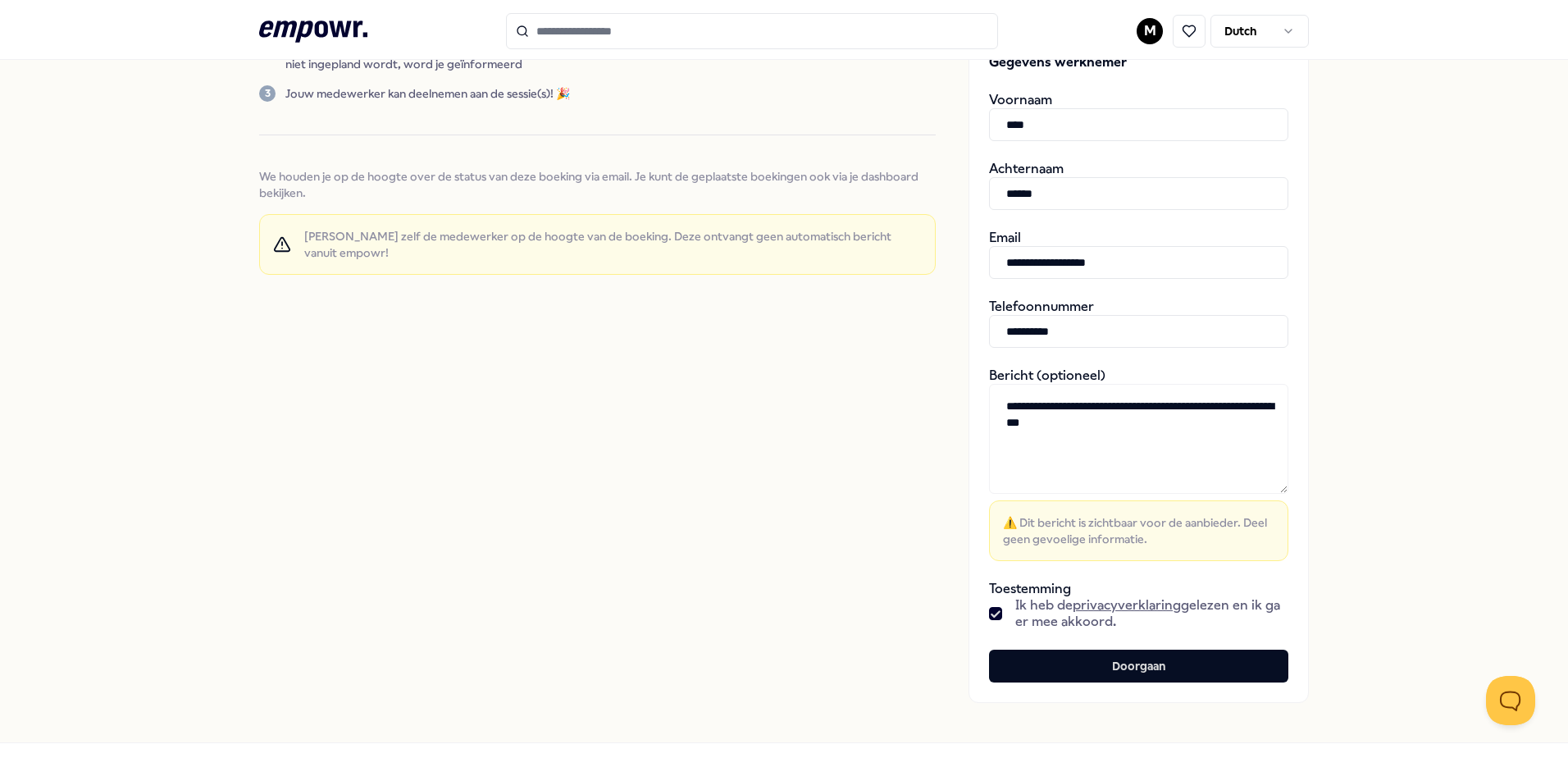
scroll to position [328, 0]
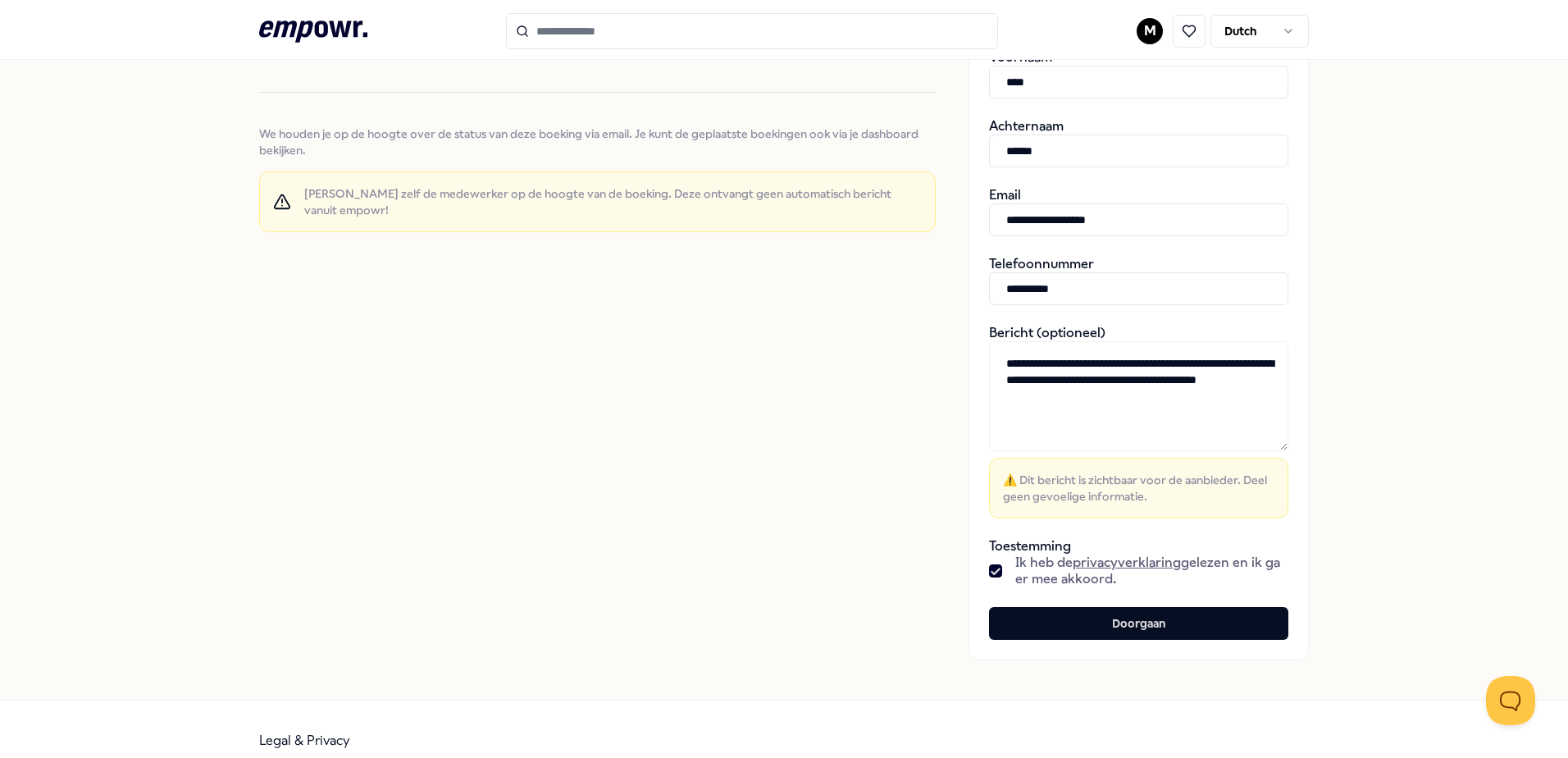
type textarea "**********"
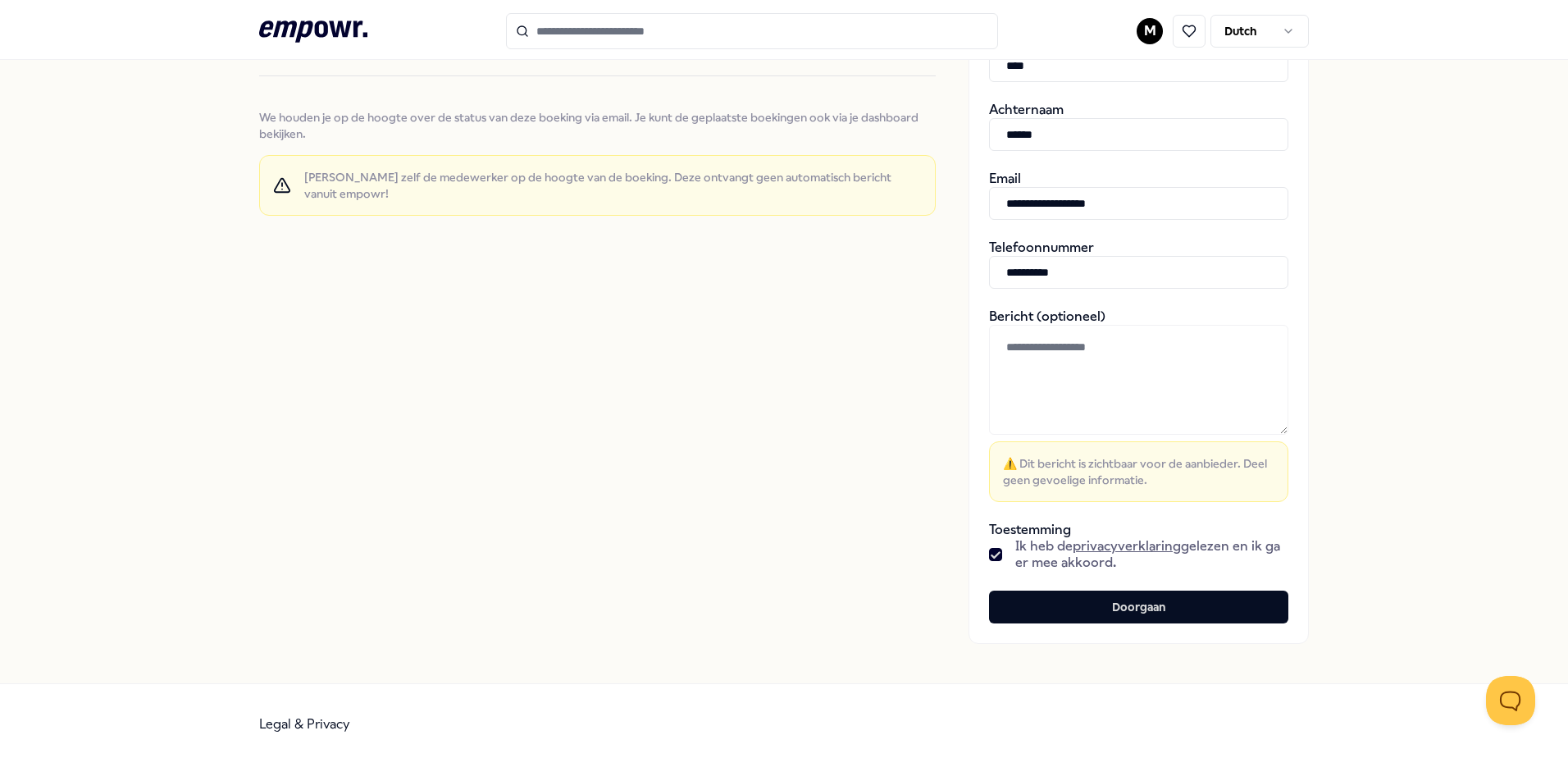
scroll to position [351, 0]
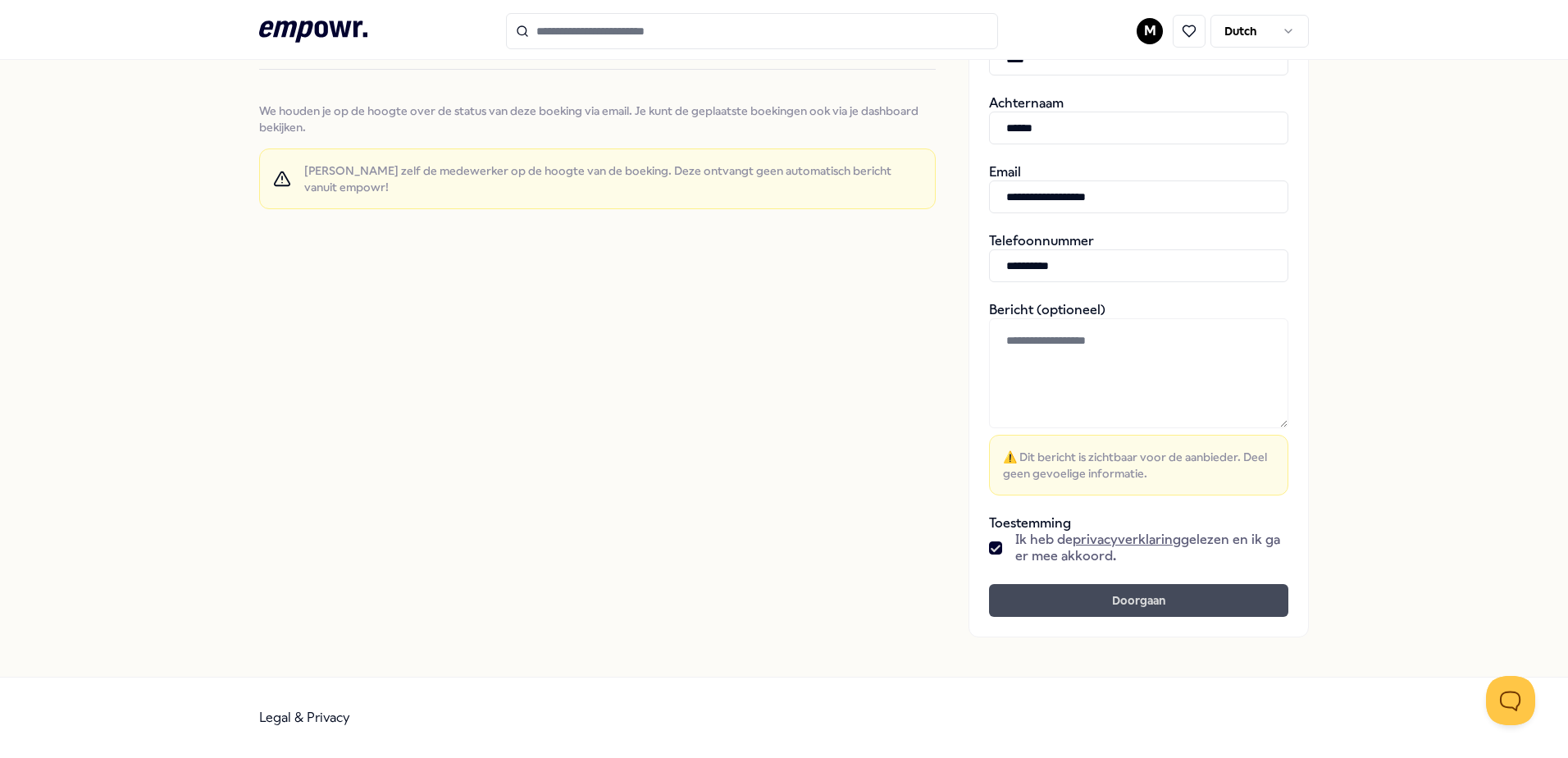
click at [1173, 600] on button "Doorgaan" at bounding box center [1139, 600] width 299 height 33
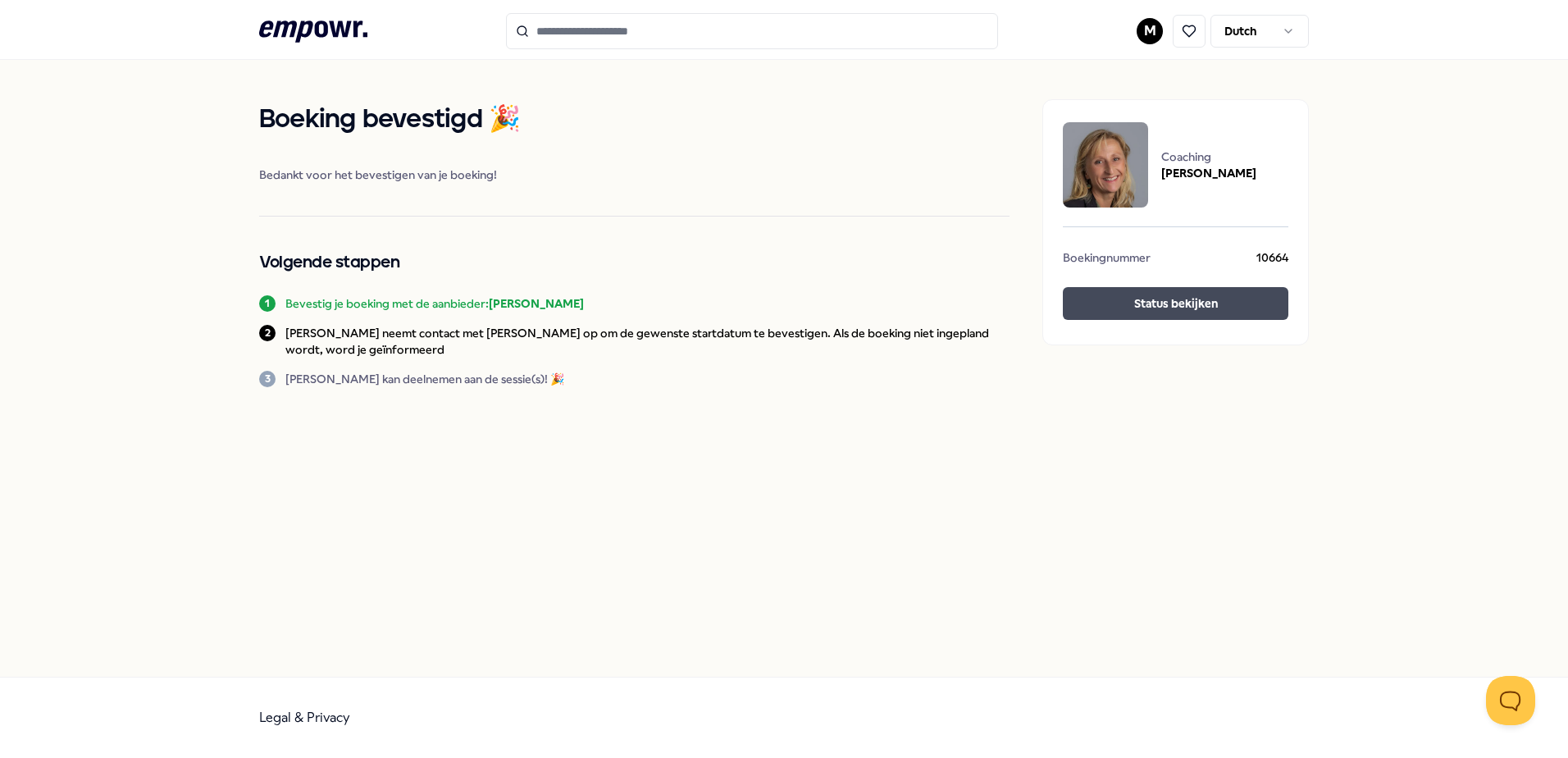
click at [1191, 300] on button "Status bekijken" at bounding box center [1176, 304] width 225 height 33
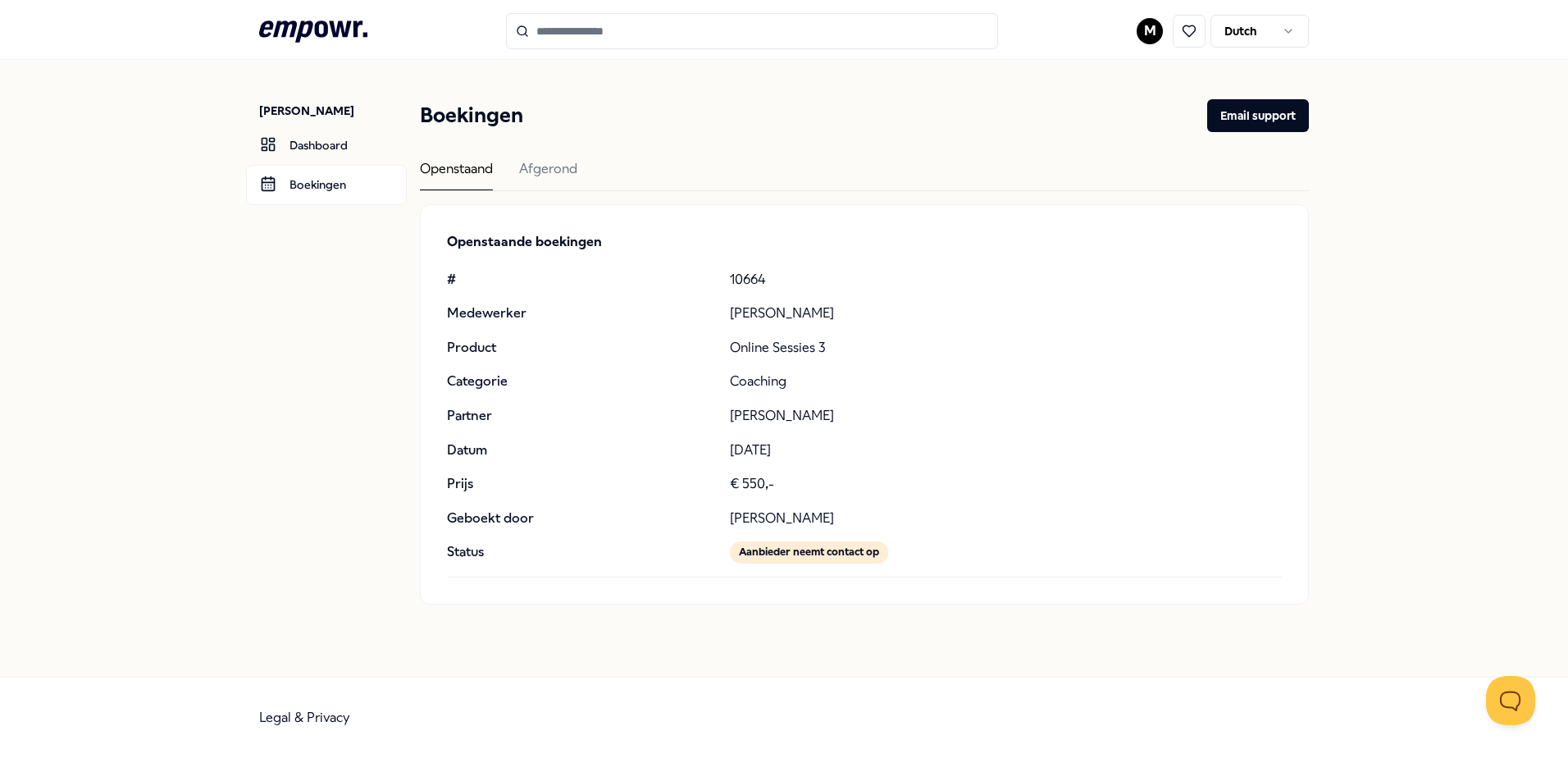
click at [932, 413] on p "[PERSON_NAME]" at bounding box center [1006, 415] width 552 height 22
click at [326, 148] on link "Dashboard" at bounding box center [326, 145] width 160 height 39
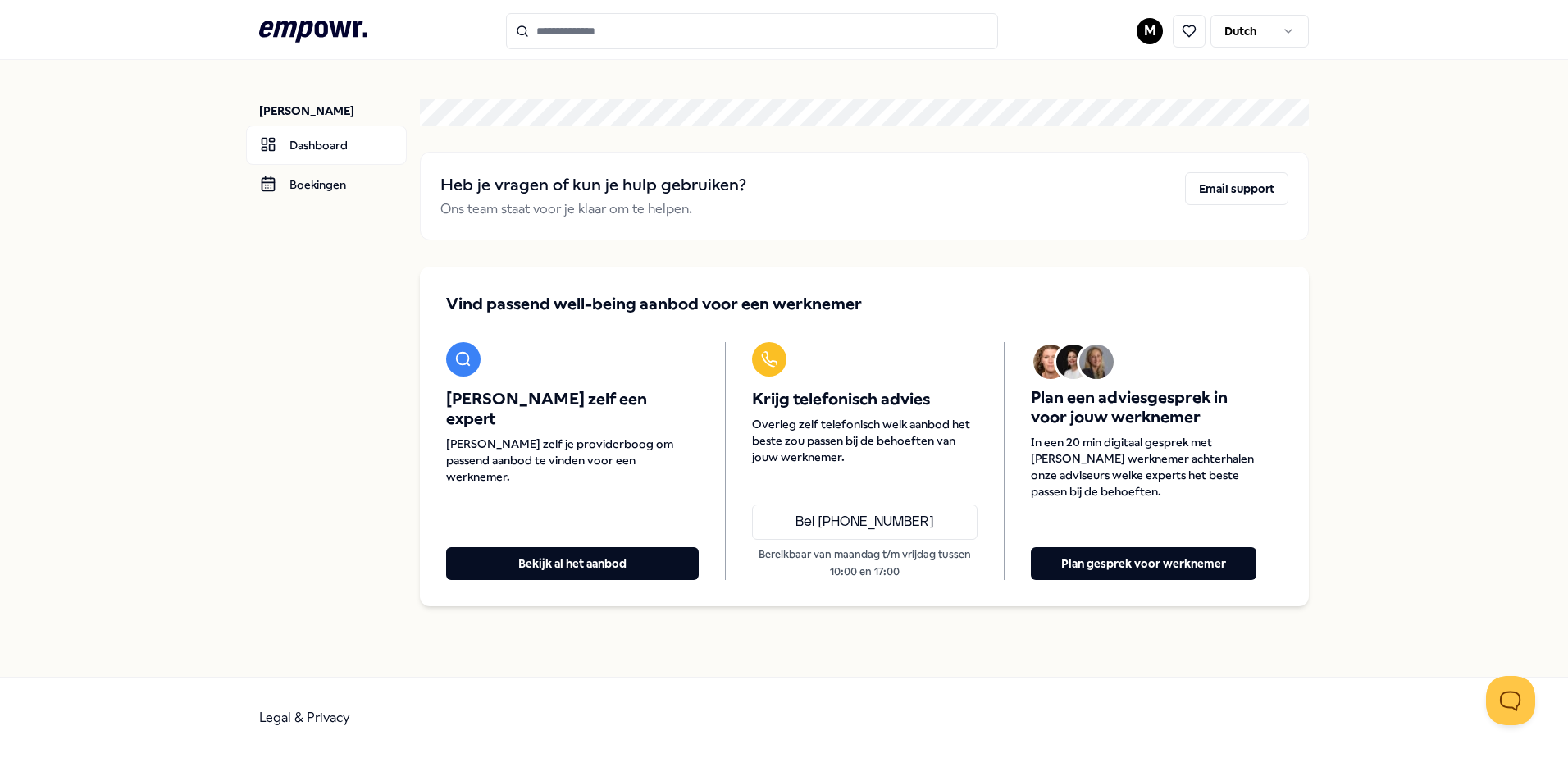
click at [321, 211] on nav "[PERSON_NAME] Dashboard Boekingen" at bounding box center [333, 352] width 147 height 585
click at [323, 192] on link "Boekingen" at bounding box center [326, 184] width 160 height 39
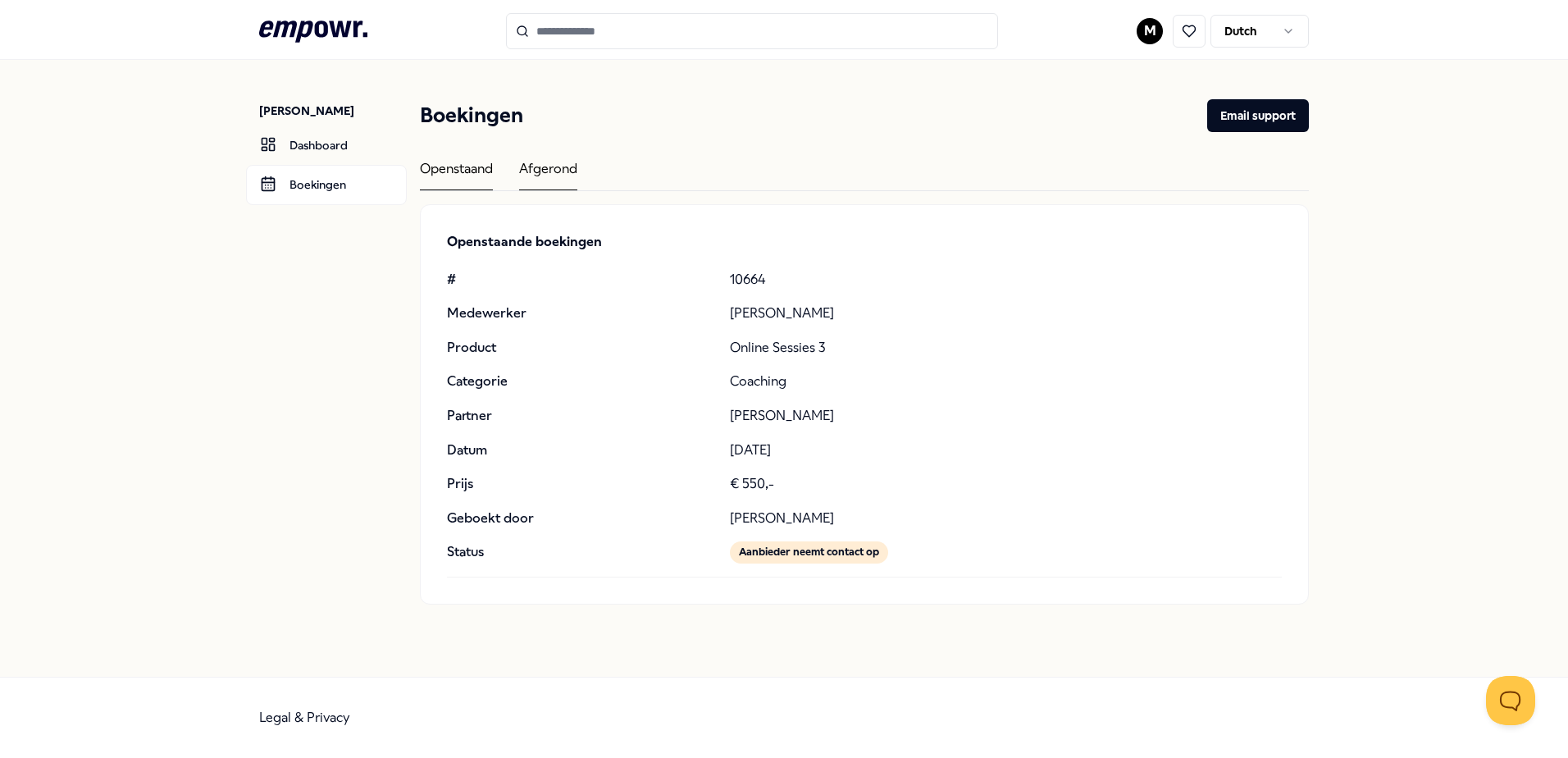
click at [545, 163] on div "Afgerond" at bounding box center [548, 174] width 58 height 32
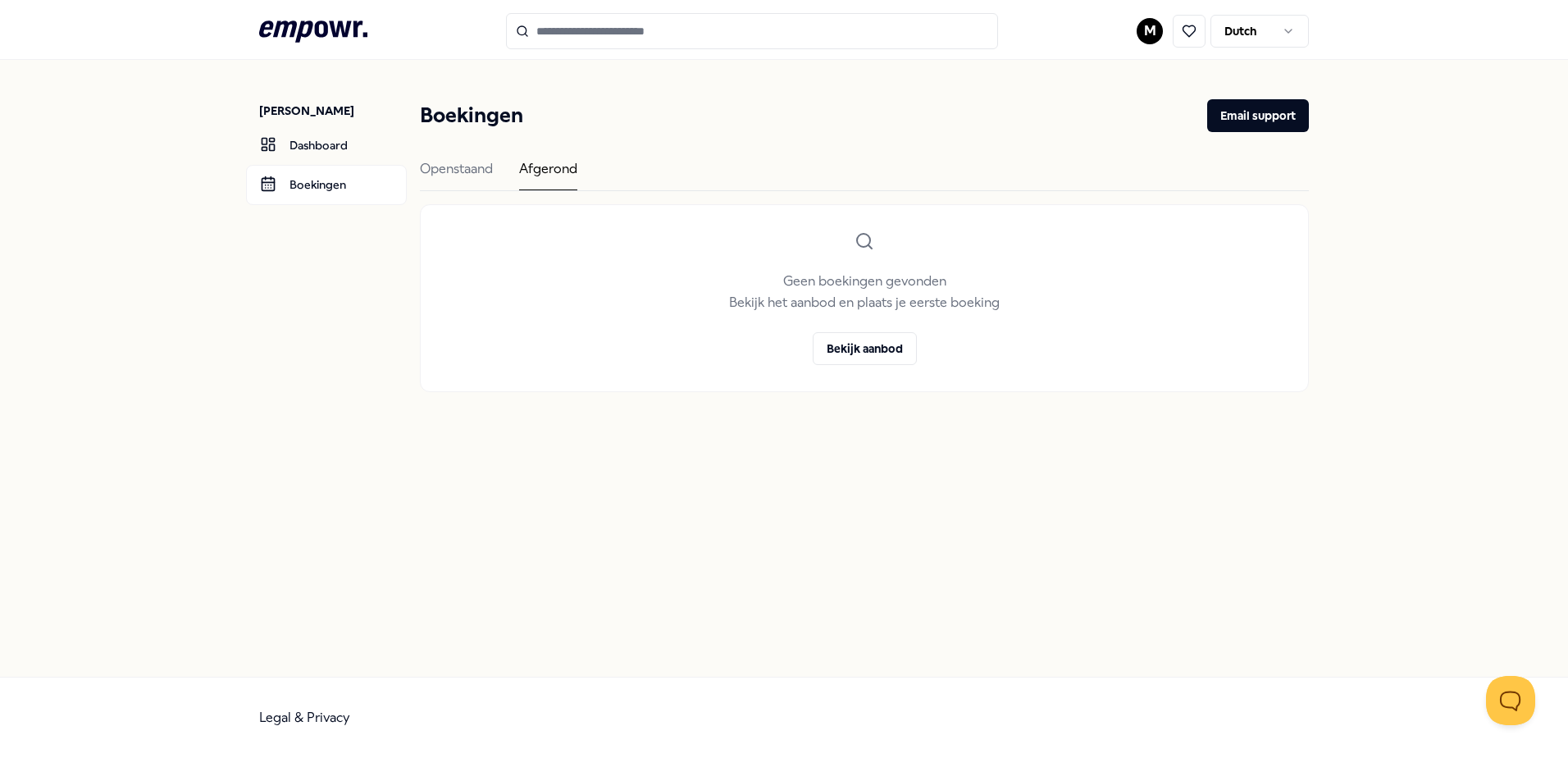
click at [448, 154] on div "Boekingen Email support Openstaand [PERSON_NAME] boekingen gevonden Bekijk het …" at bounding box center [864, 245] width 889 height 293
click at [444, 167] on div "Openstaand" at bounding box center [456, 174] width 73 height 32
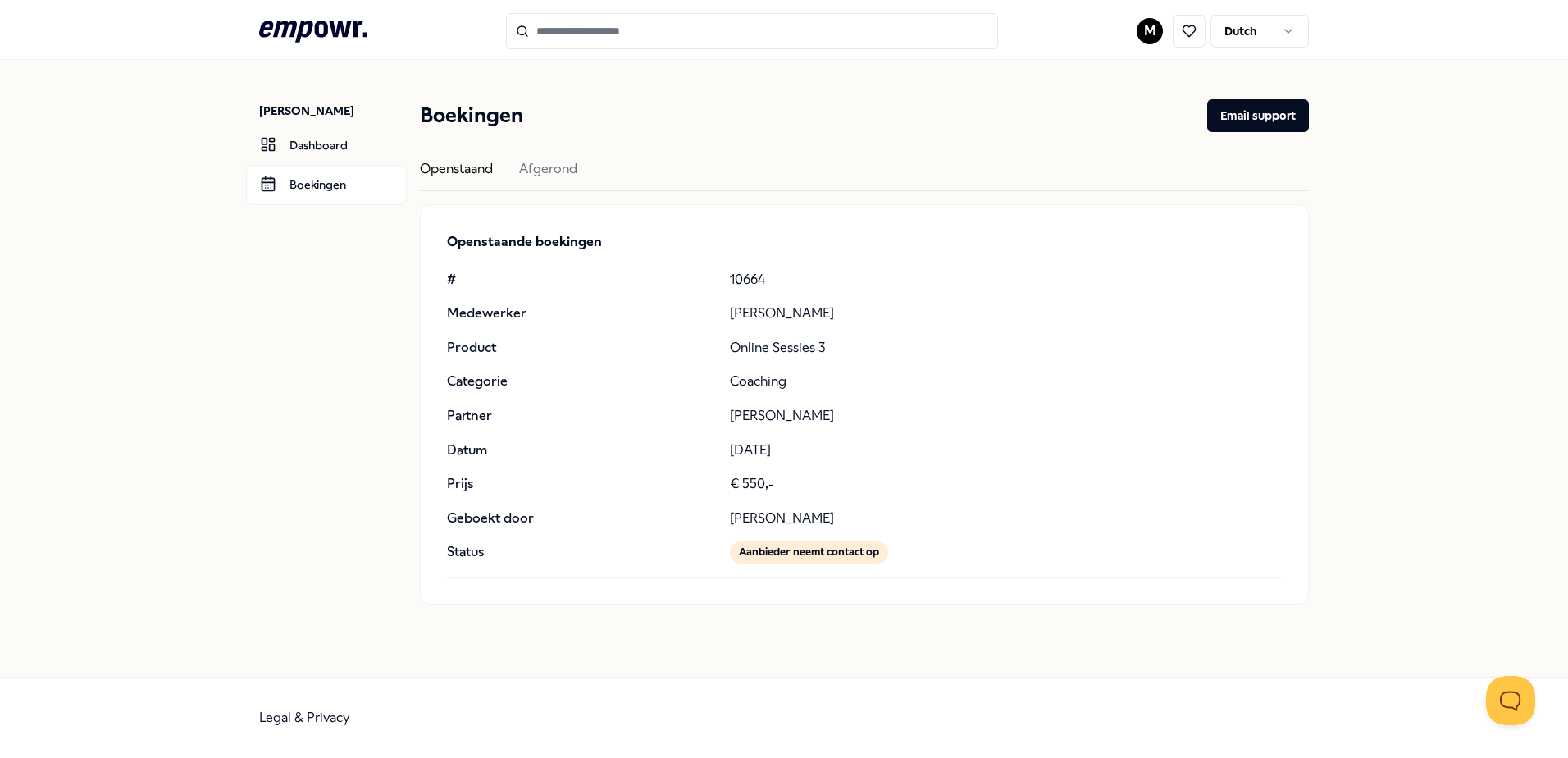
click at [317, 16] on icon ".empowr-logo_svg__cls-1{fill:#03032f}" at bounding box center [313, 31] width 108 height 30
